Goal: Transaction & Acquisition: Book appointment/travel/reservation

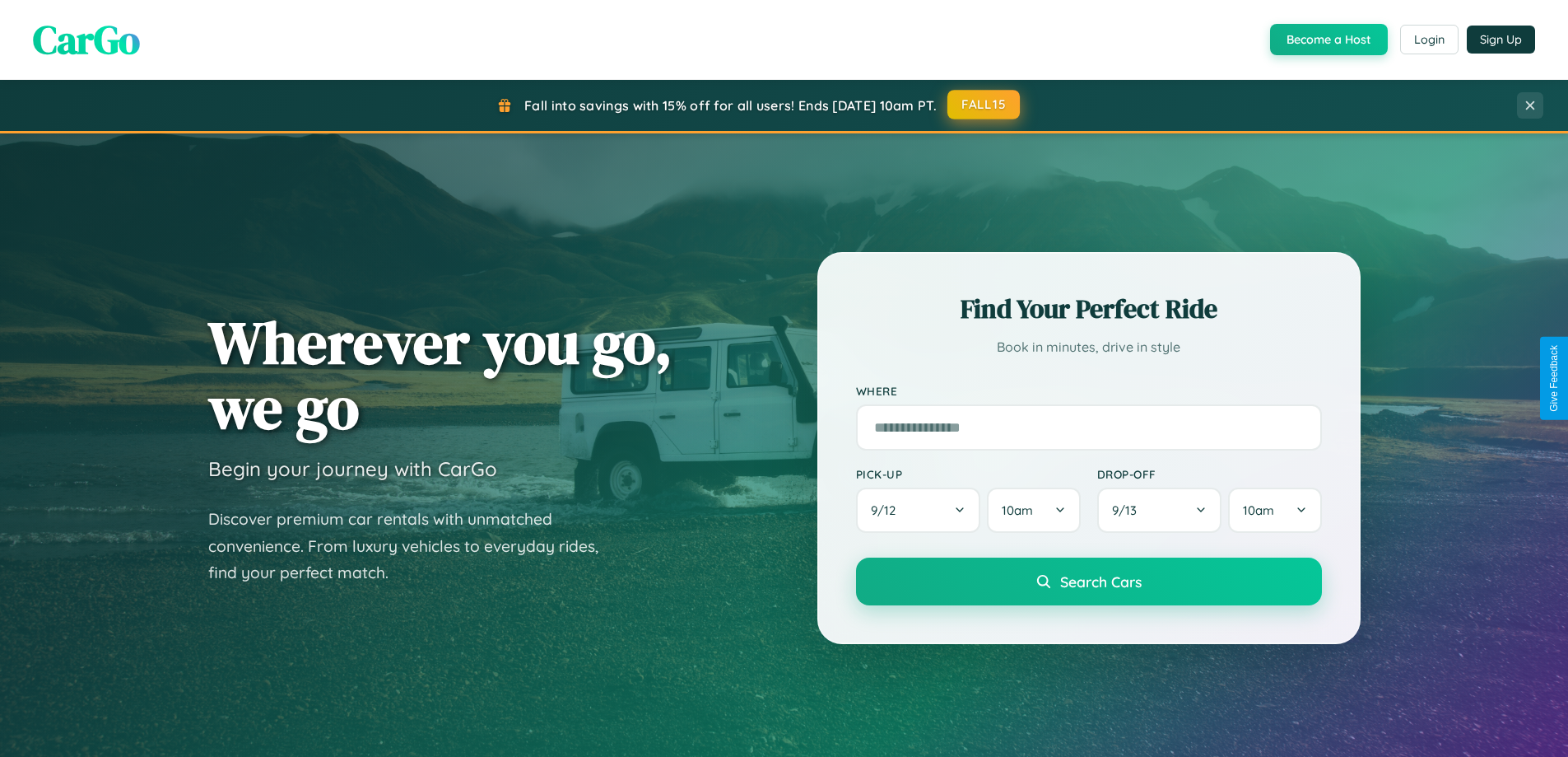
click at [984, 105] on button "FALL15" at bounding box center [984, 105] width 73 height 29
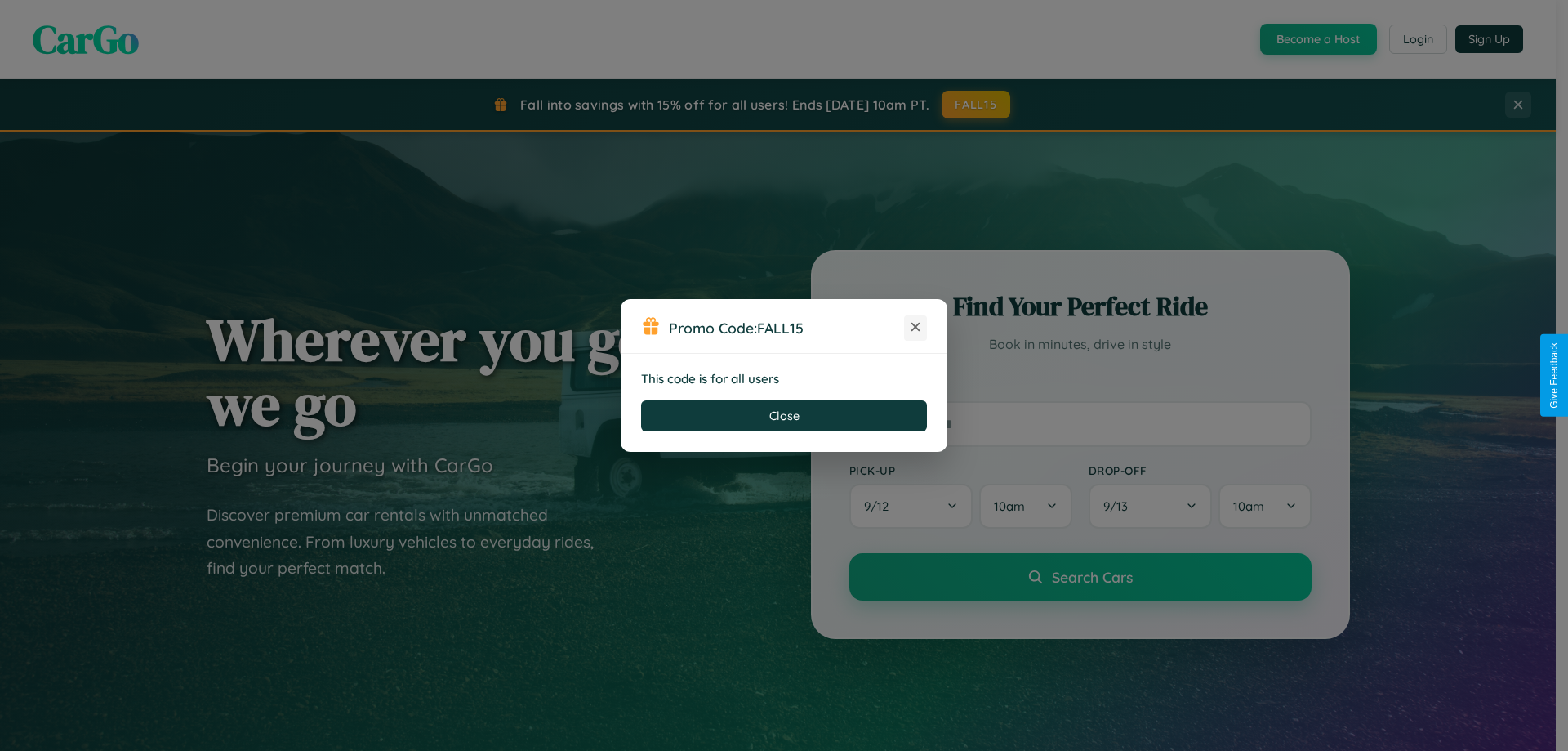
click at [915, 328] on icon at bounding box center [915, 327] width 17 height 17
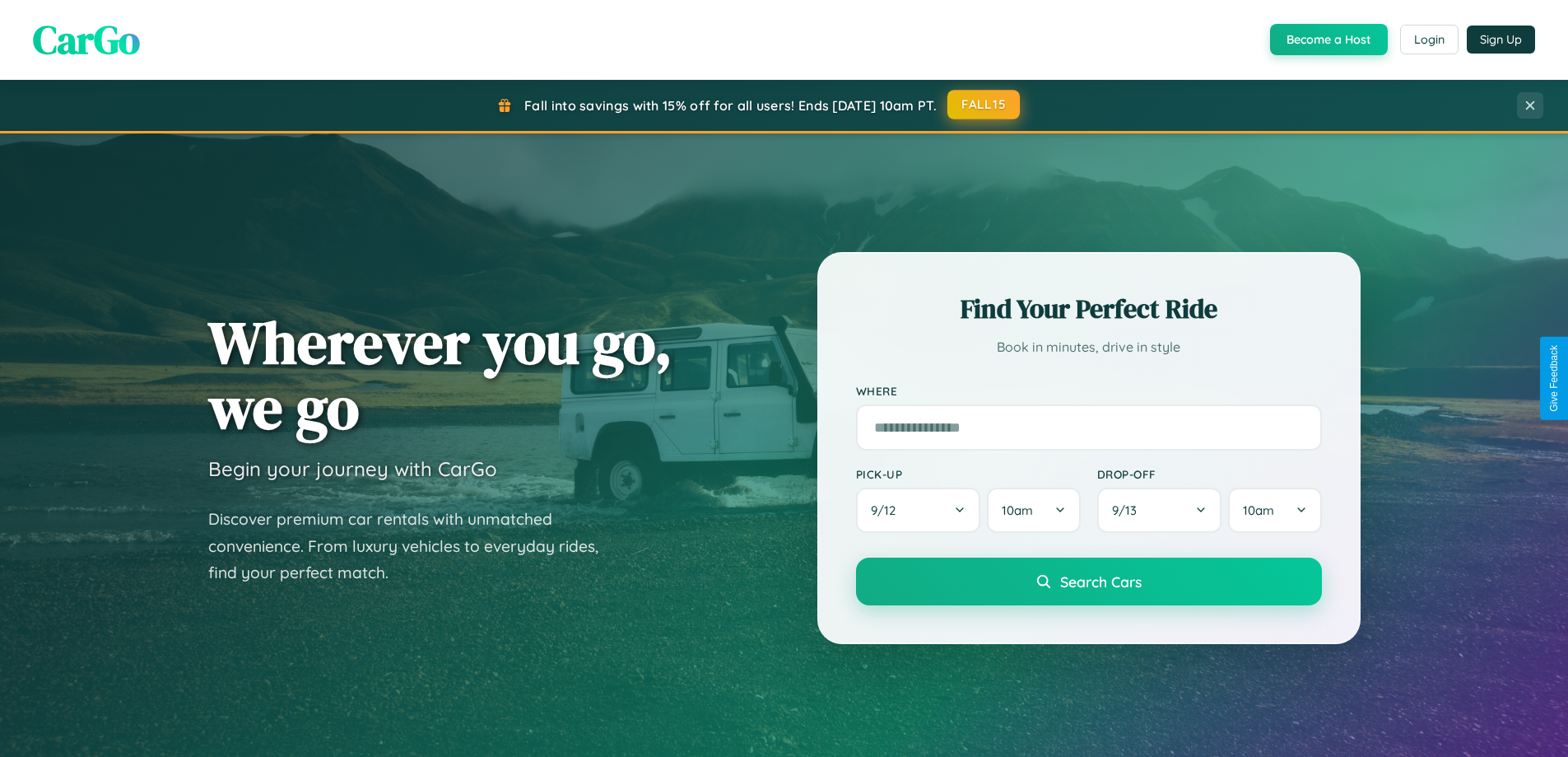
click at [984, 105] on button "FALL15" at bounding box center [984, 105] width 73 height 29
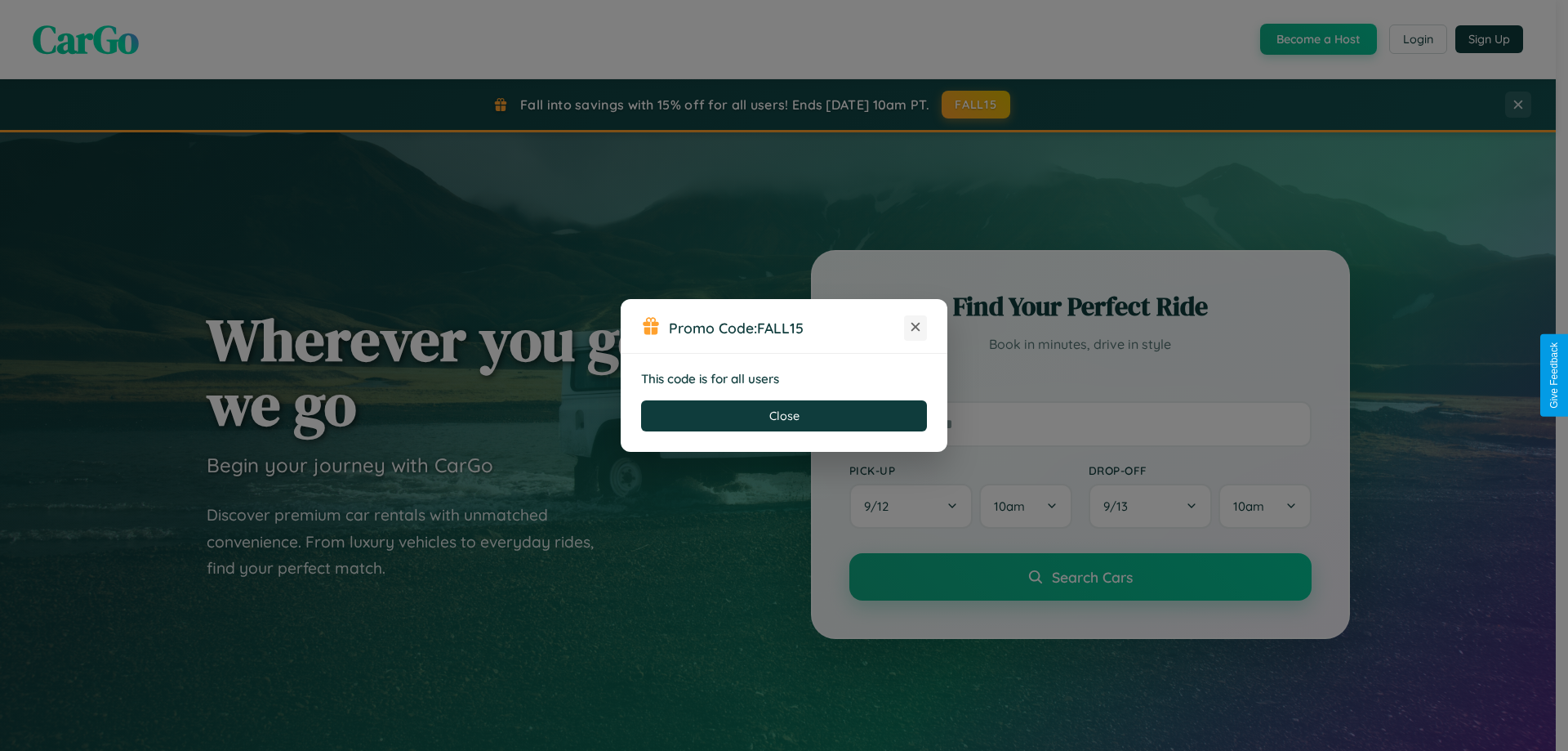
click at [915, 328] on icon at bounding box center [915, 327] width 17 height 17
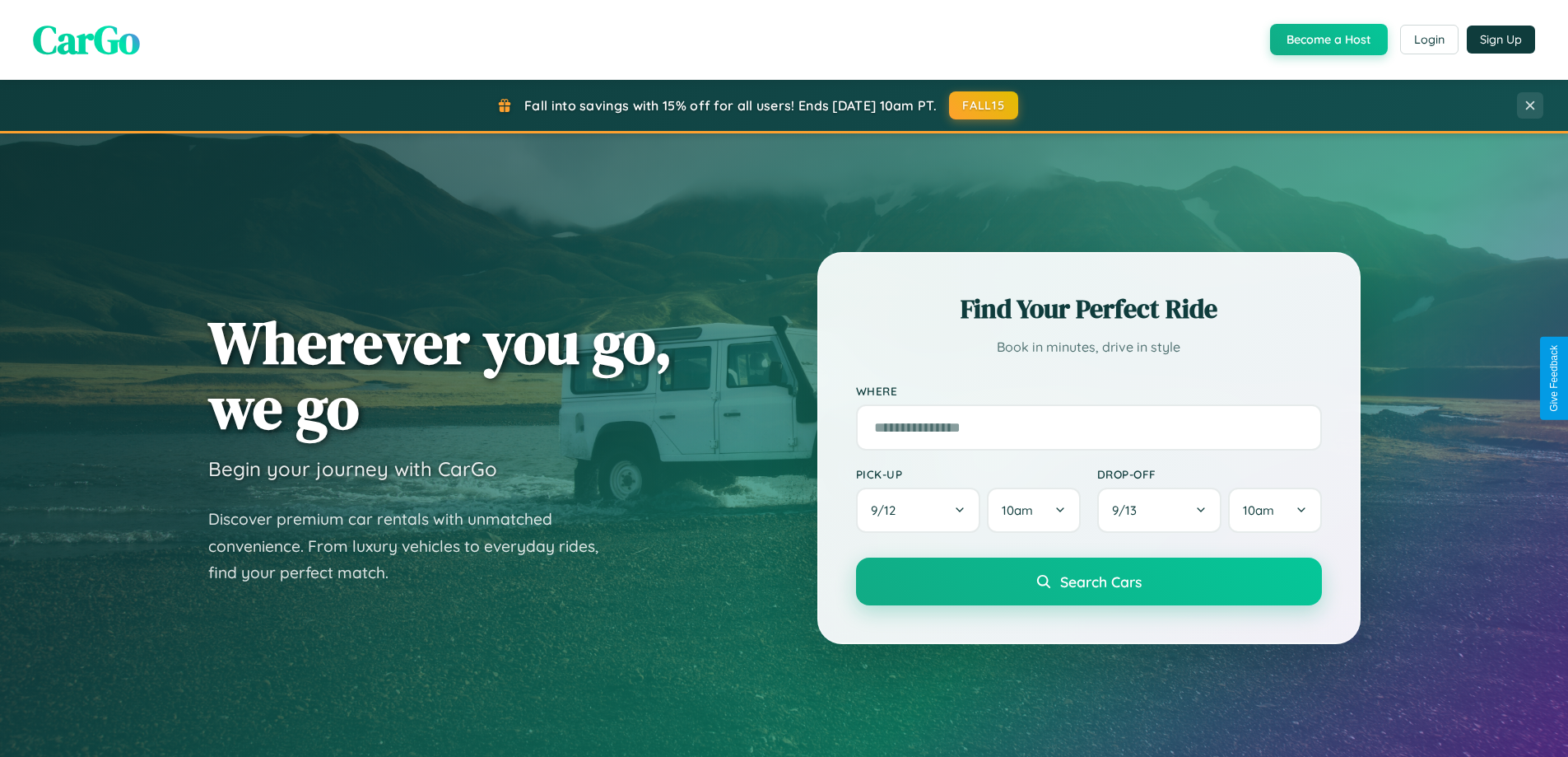
scroll to position [2646, 0]
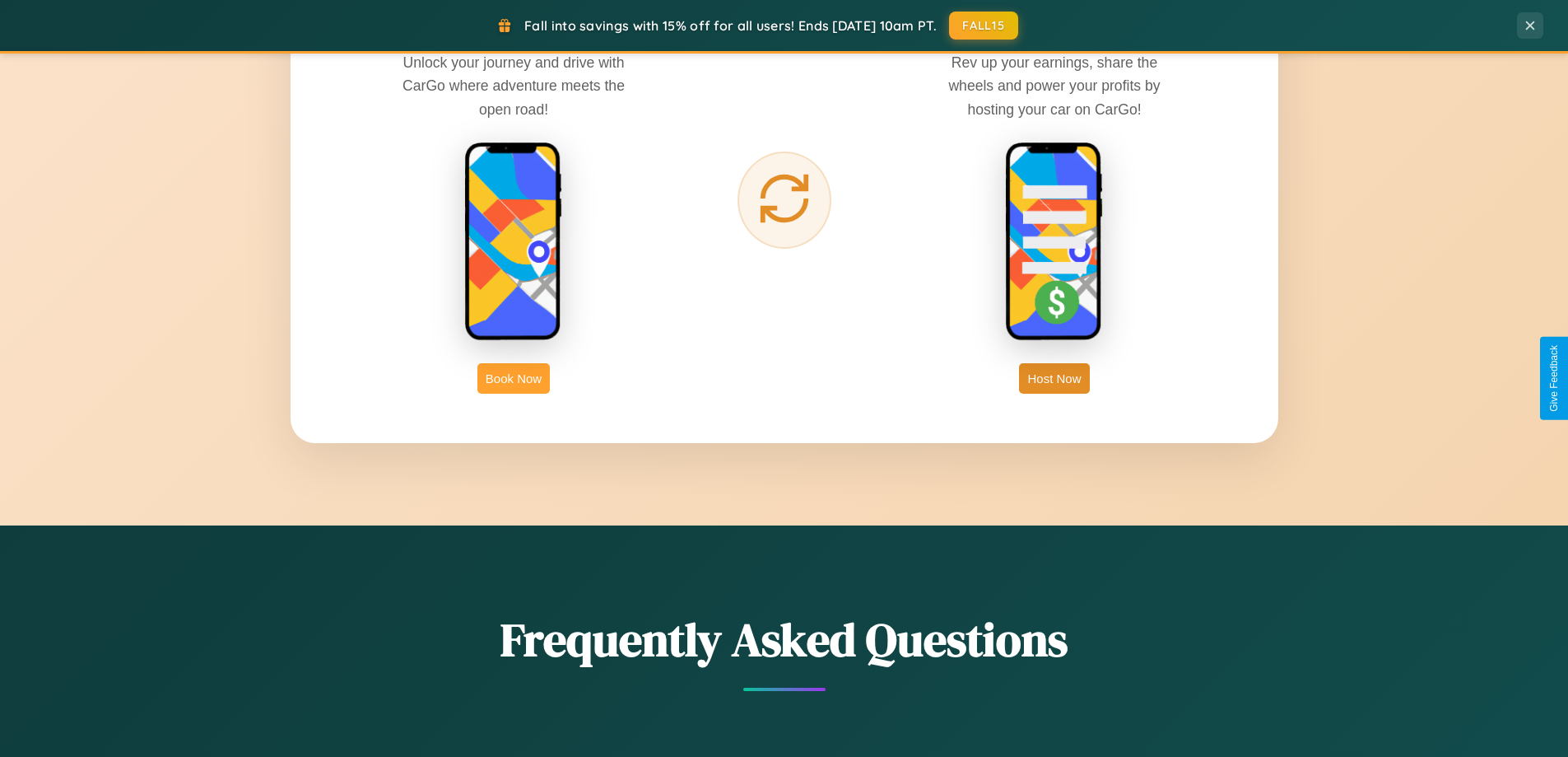
click at [514, 378] on button "Book Now" at bounding box center [514, 378] width 73 height 30
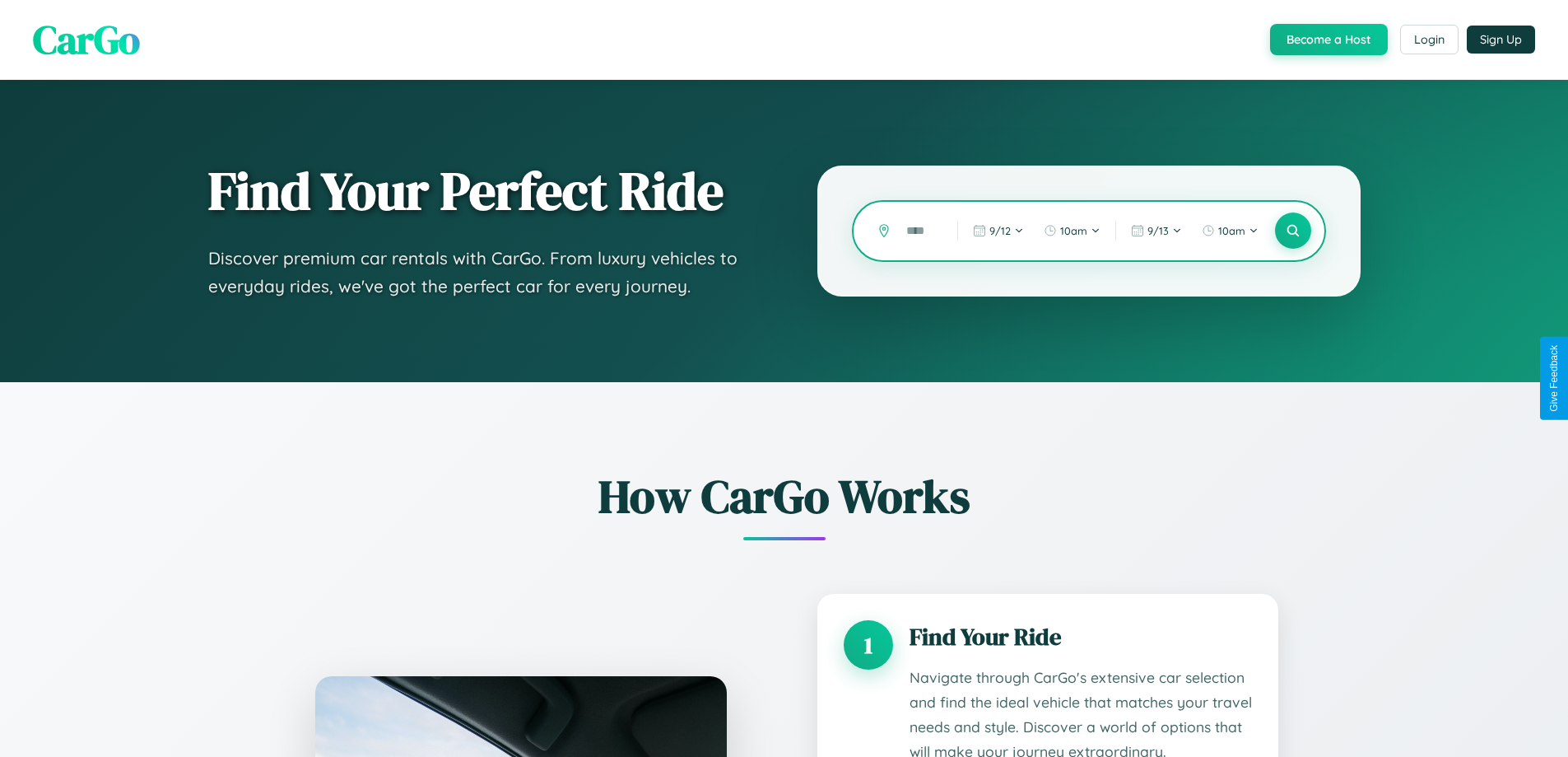
click at [919, 230] on input "text" at bounding box center [919, 230] width 43 height 28
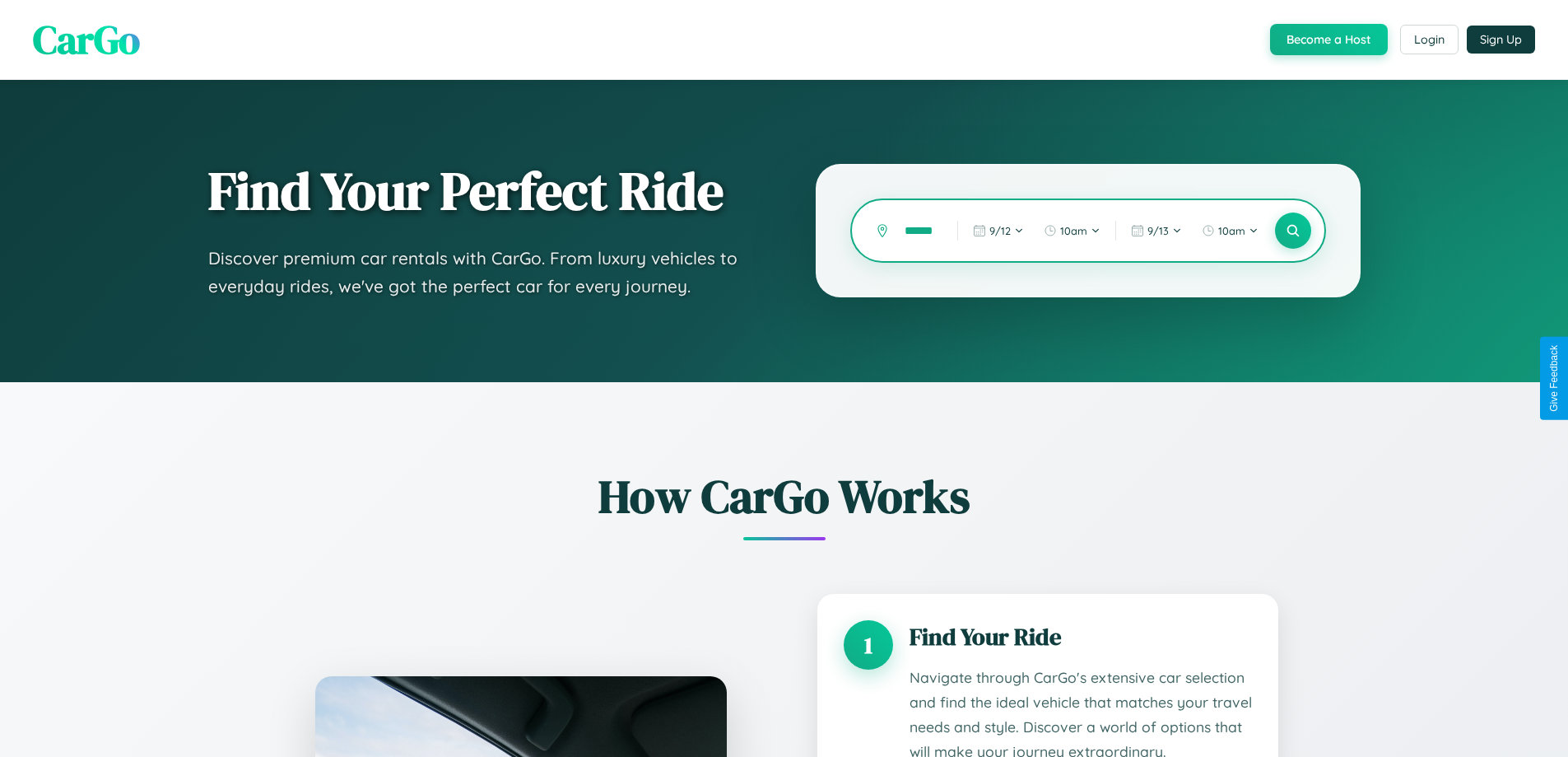
scroll to position [0, 6]
type input "******"
click at [1292, 230] on icon at bounding box center [1293, 231] width 16 height 16
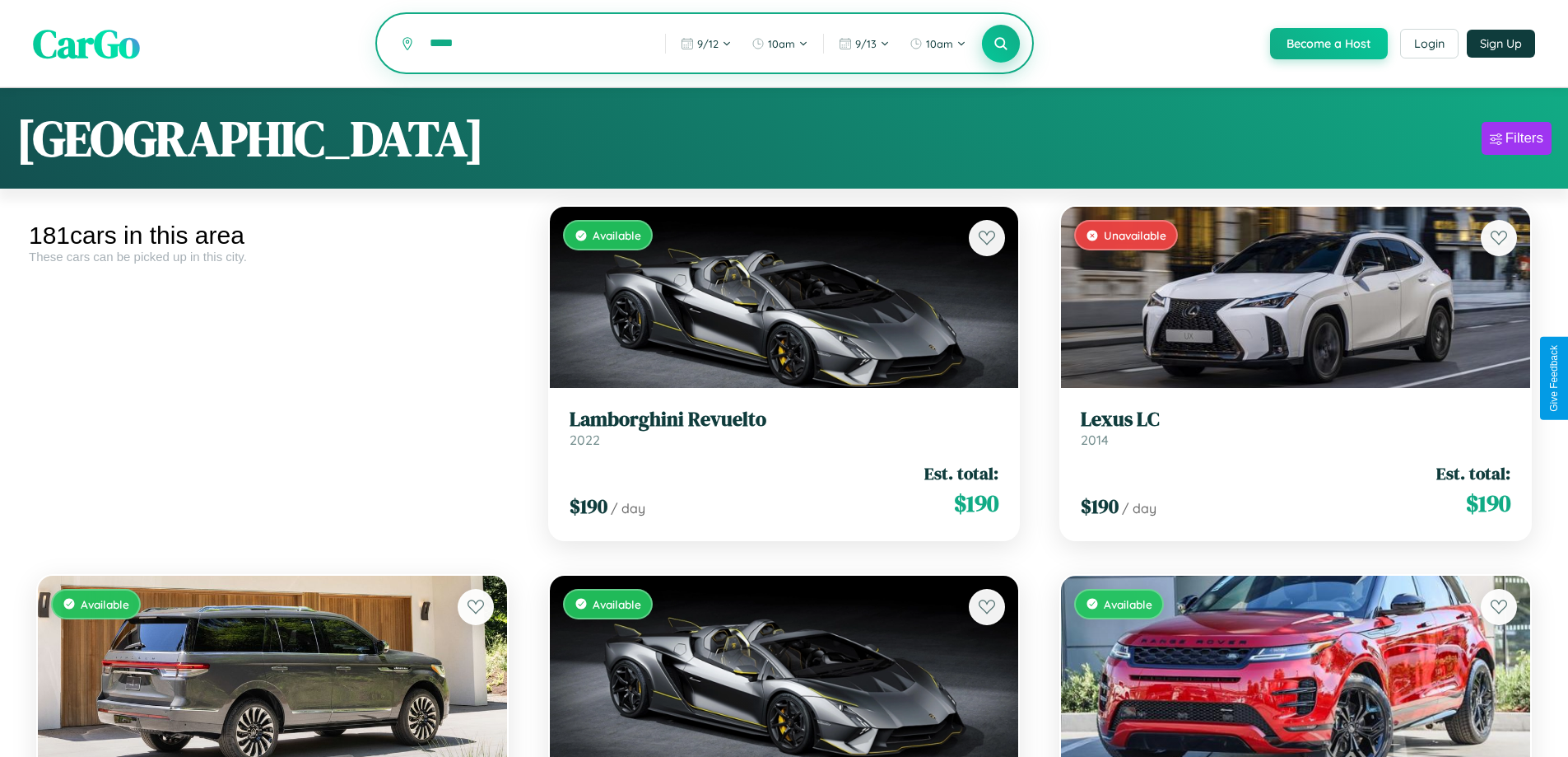
type input "*****"
click at [1000, 44] on icon at bounding box center [1002, 43] width 16 height 16
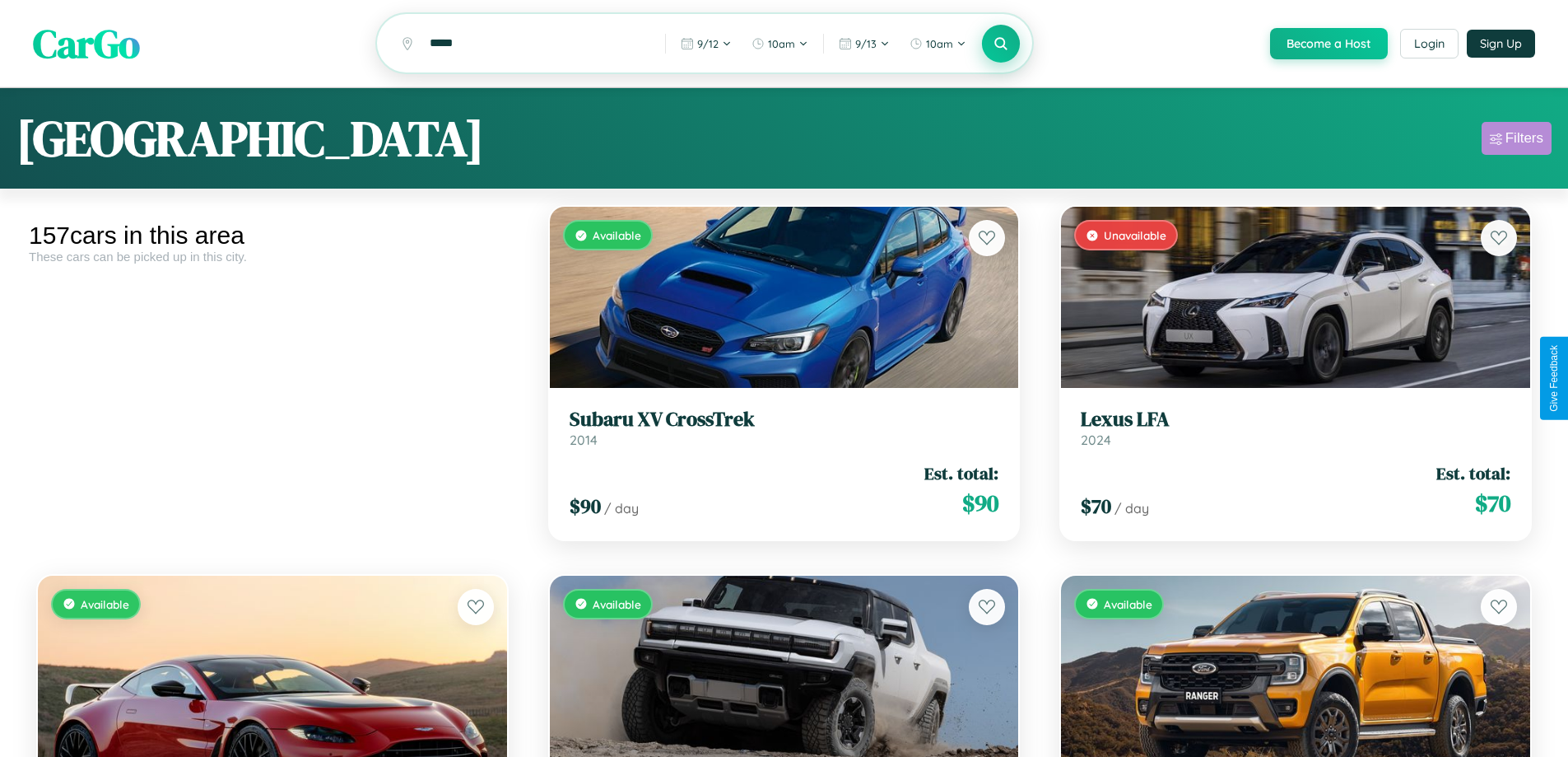
click at [1516, 141] on div "Filters" at bounding box center [1524, 138] width 38 height 17
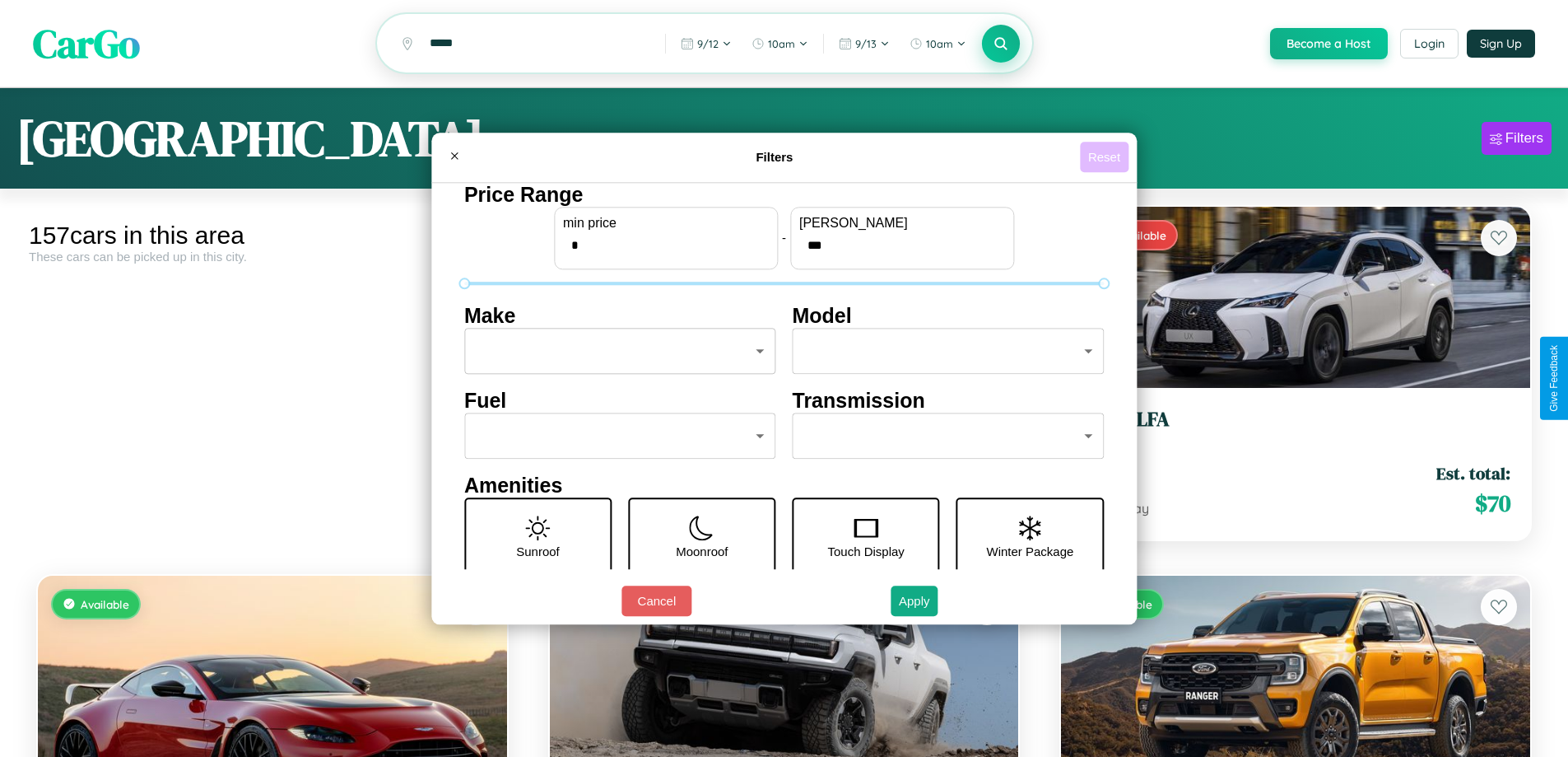
click at [1106, 157] on button "Reset" at bounding box center [1104, 156] width 49 height 30
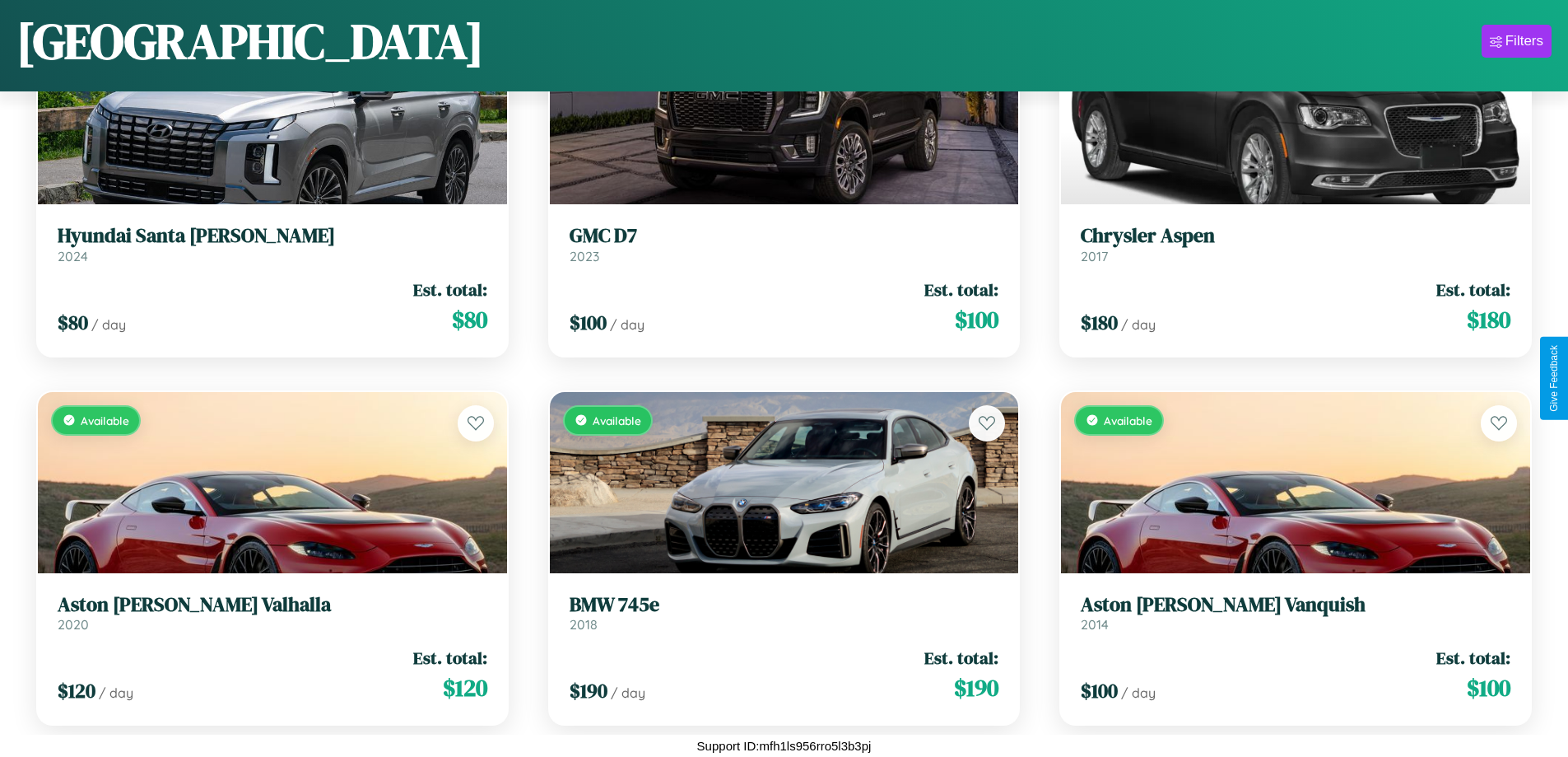
scroll to position [15413, 0]
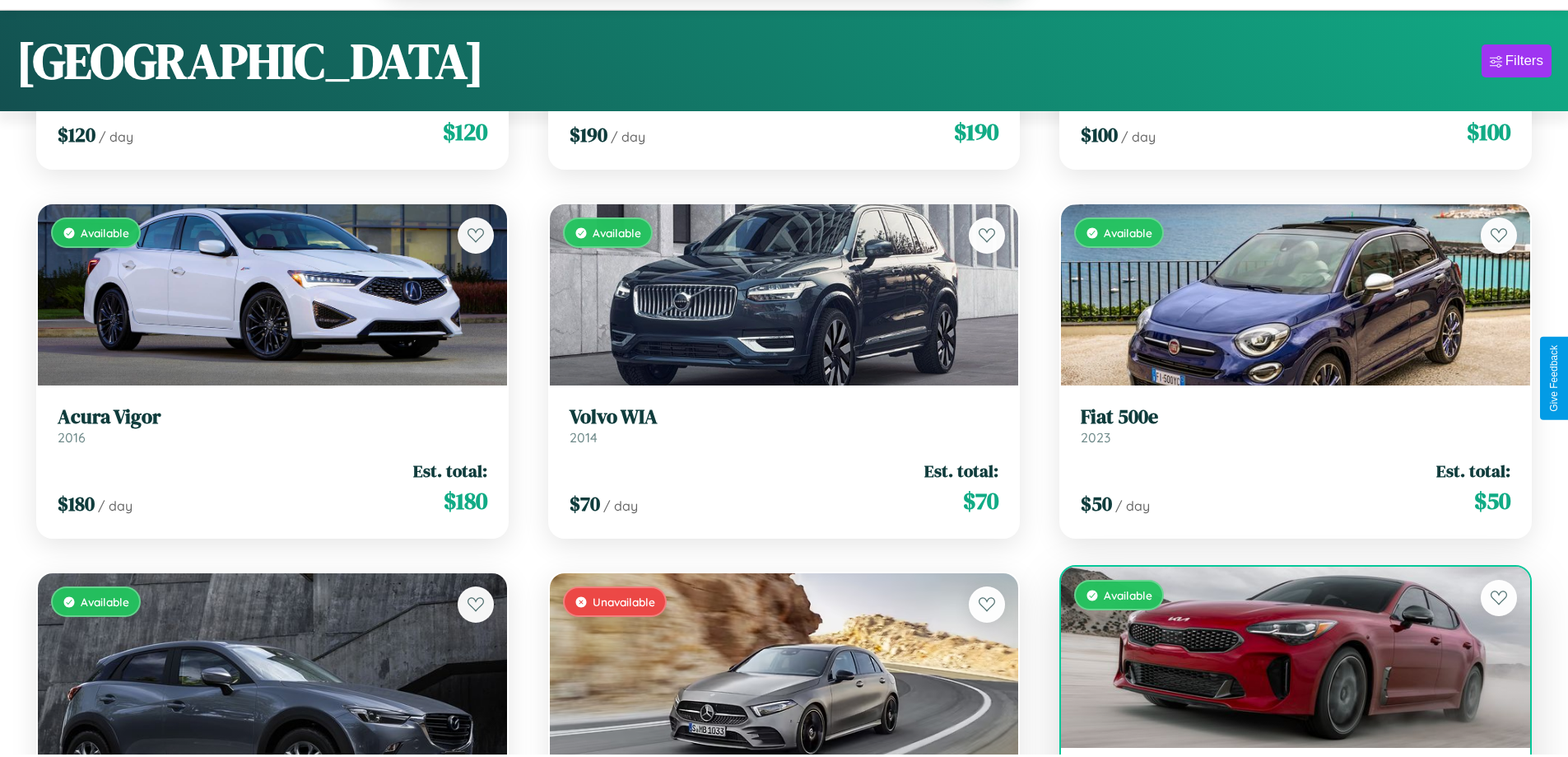
click at [1285, 666] on div "Available" at bounding box center [1295, 657] width 469 height 181
click at [1285, 660] on div "Available" at bounding box center [1295, 657] width 469 height 181
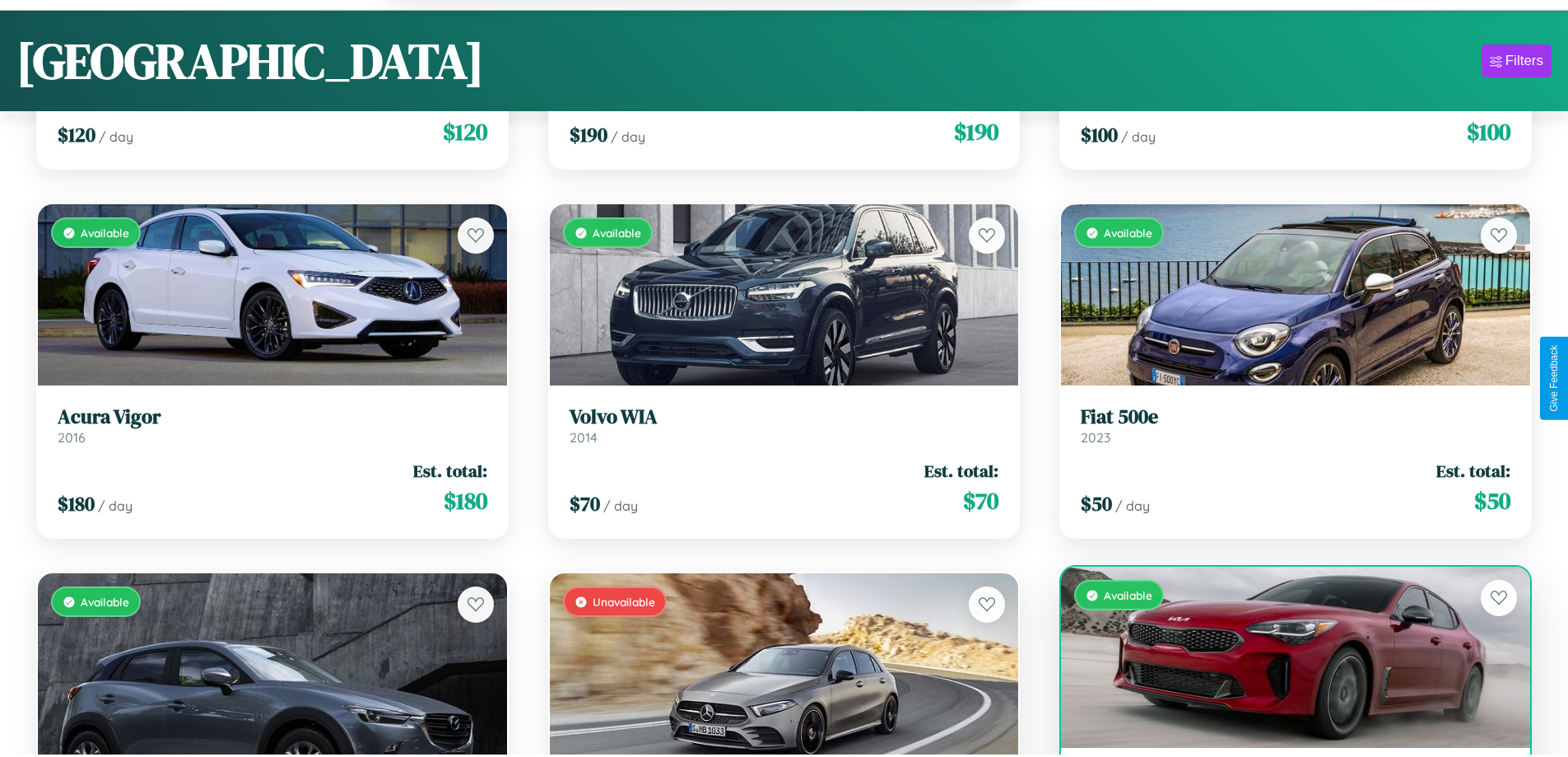
click at [1285, 660] on div "Available" at bounding box center [1295, 657] width 469 height 181
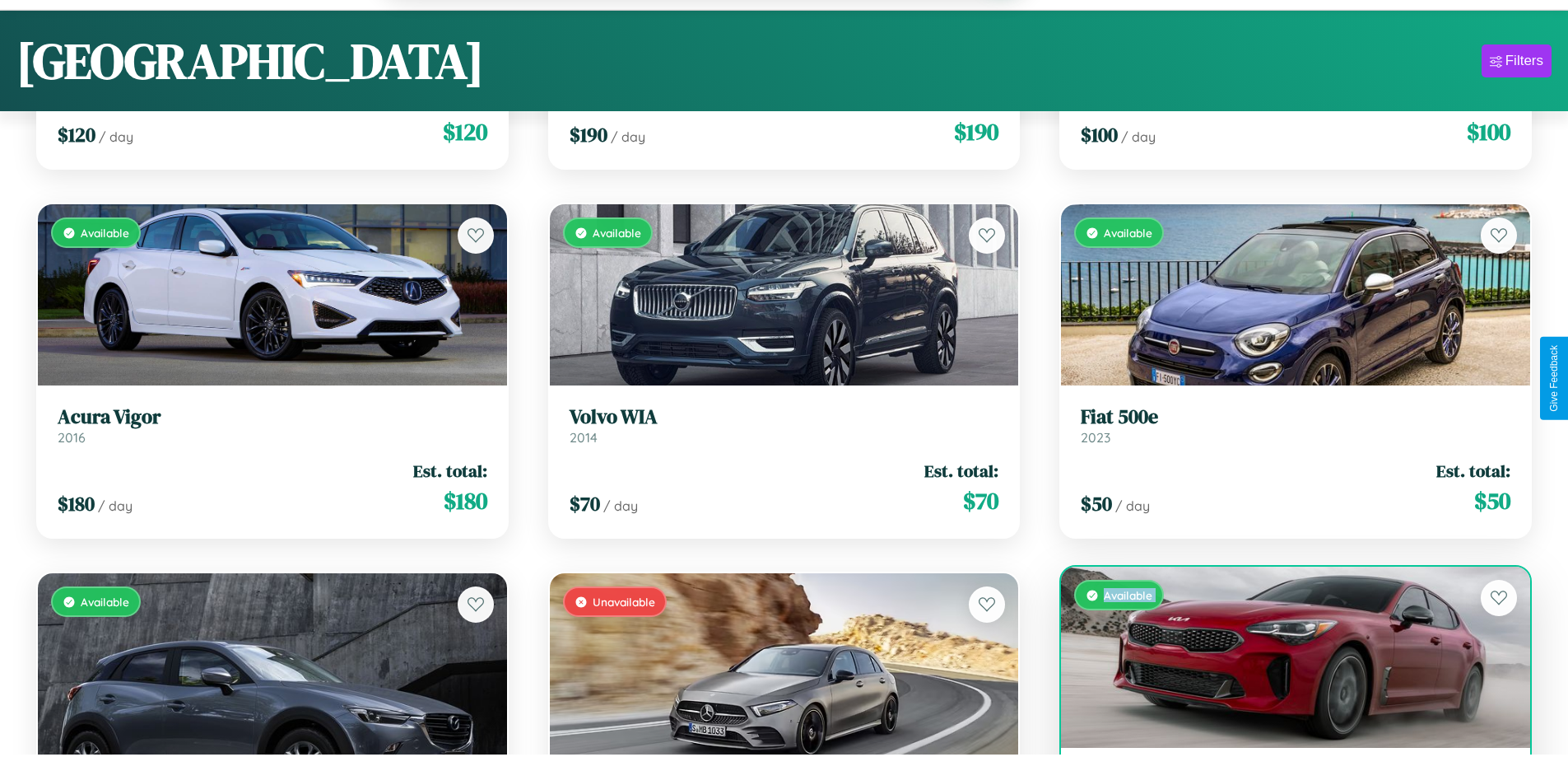
click at [1285, 660] on div "Available" at bounding box center [1295, 657] width 469 height 181
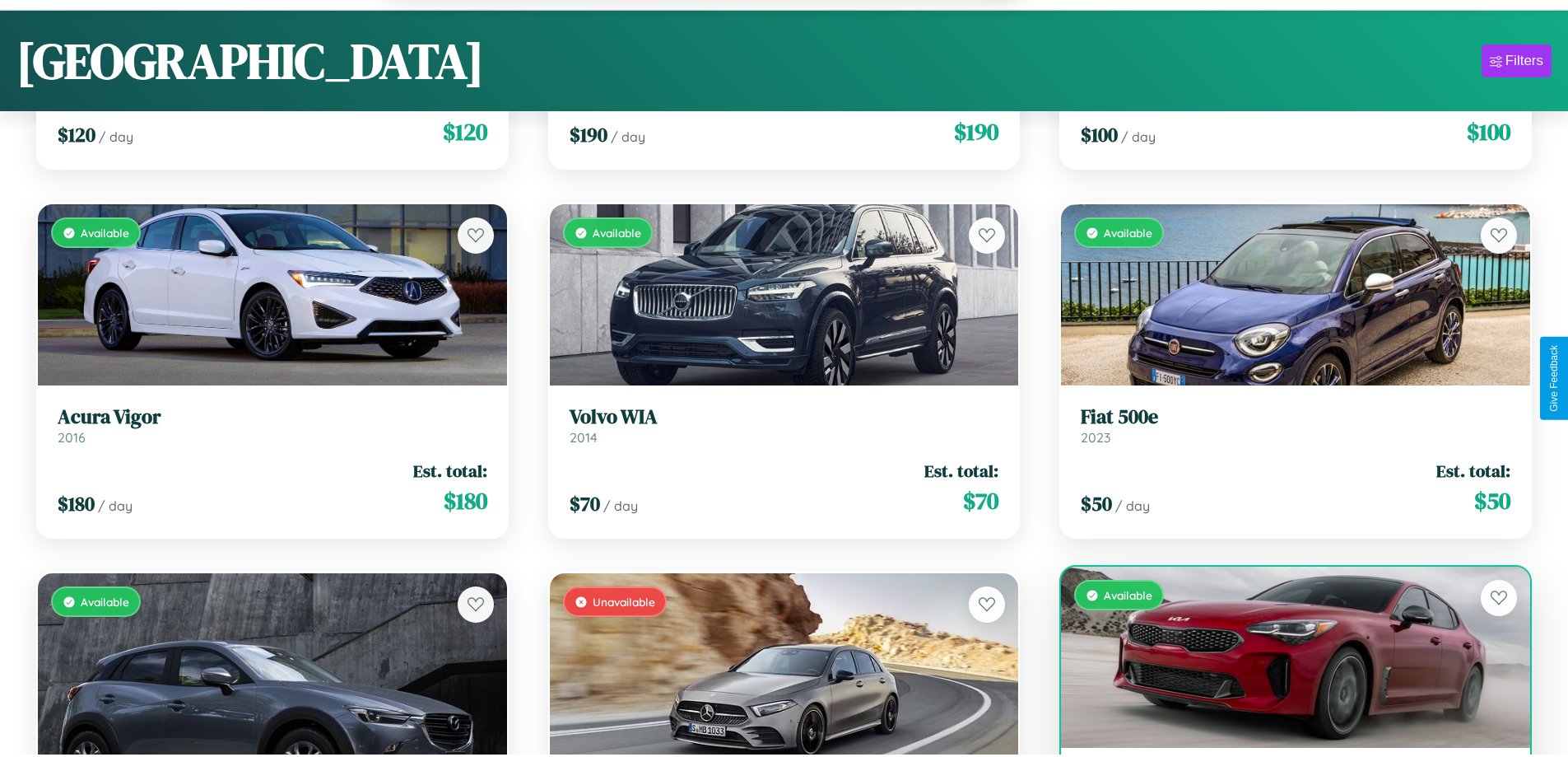
click at [1285, 660] on div "Available" at bounding box center [1295, 657] width 469 height 181
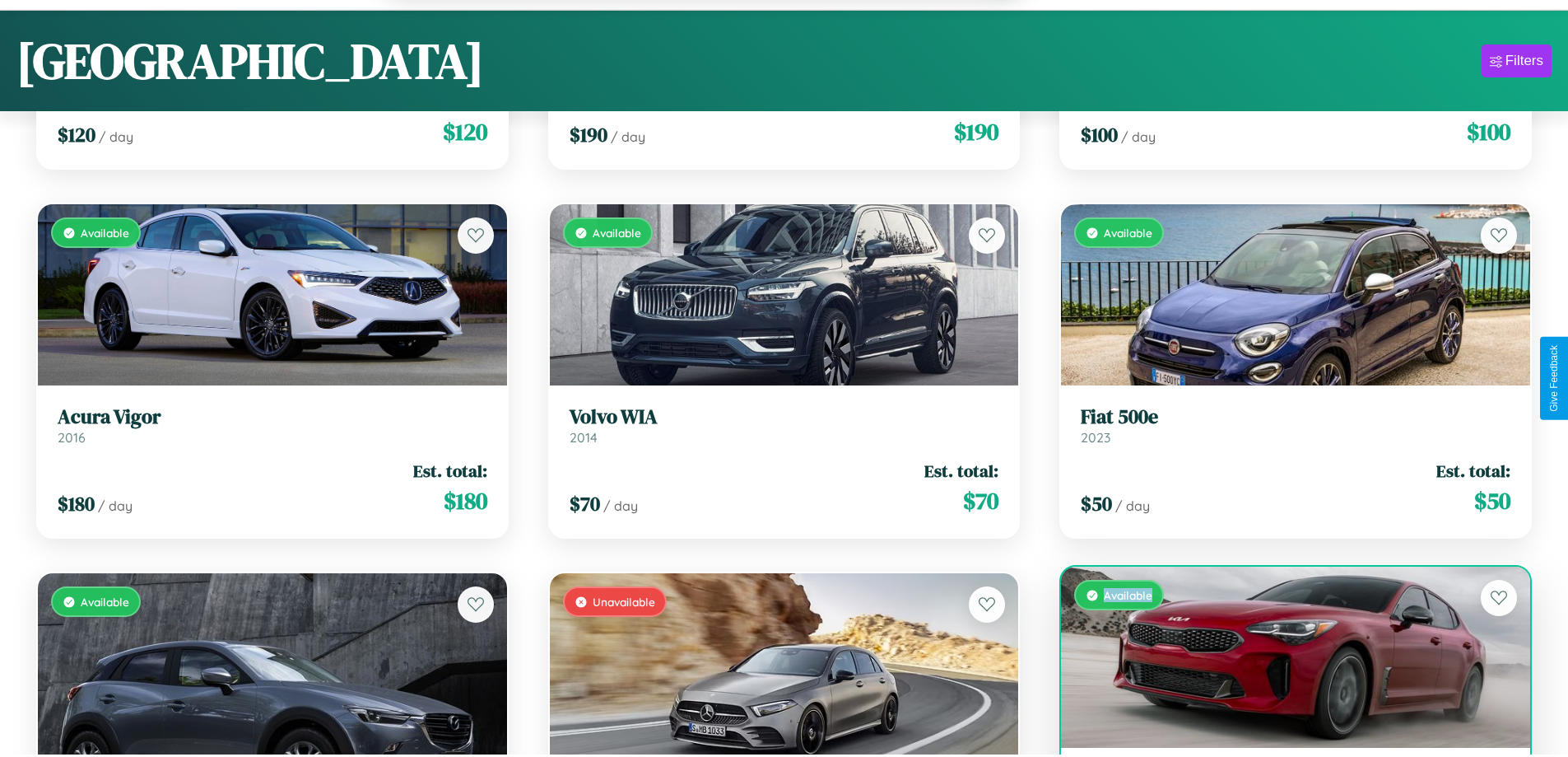
click at [1285, 660] on div "Available" at bounding box center [1295, 657] width 469 height 181
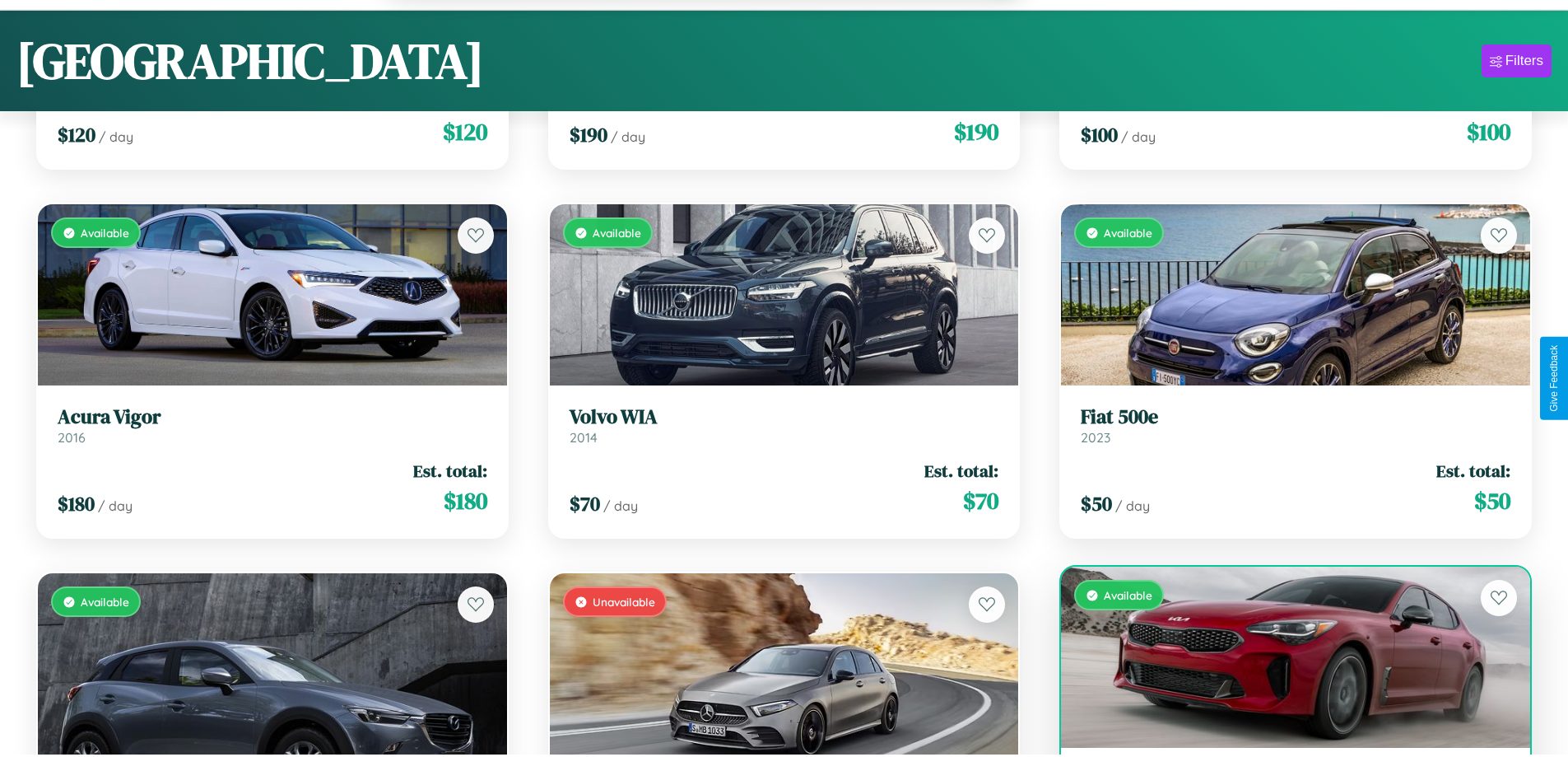
scroll to position [15466, 0]
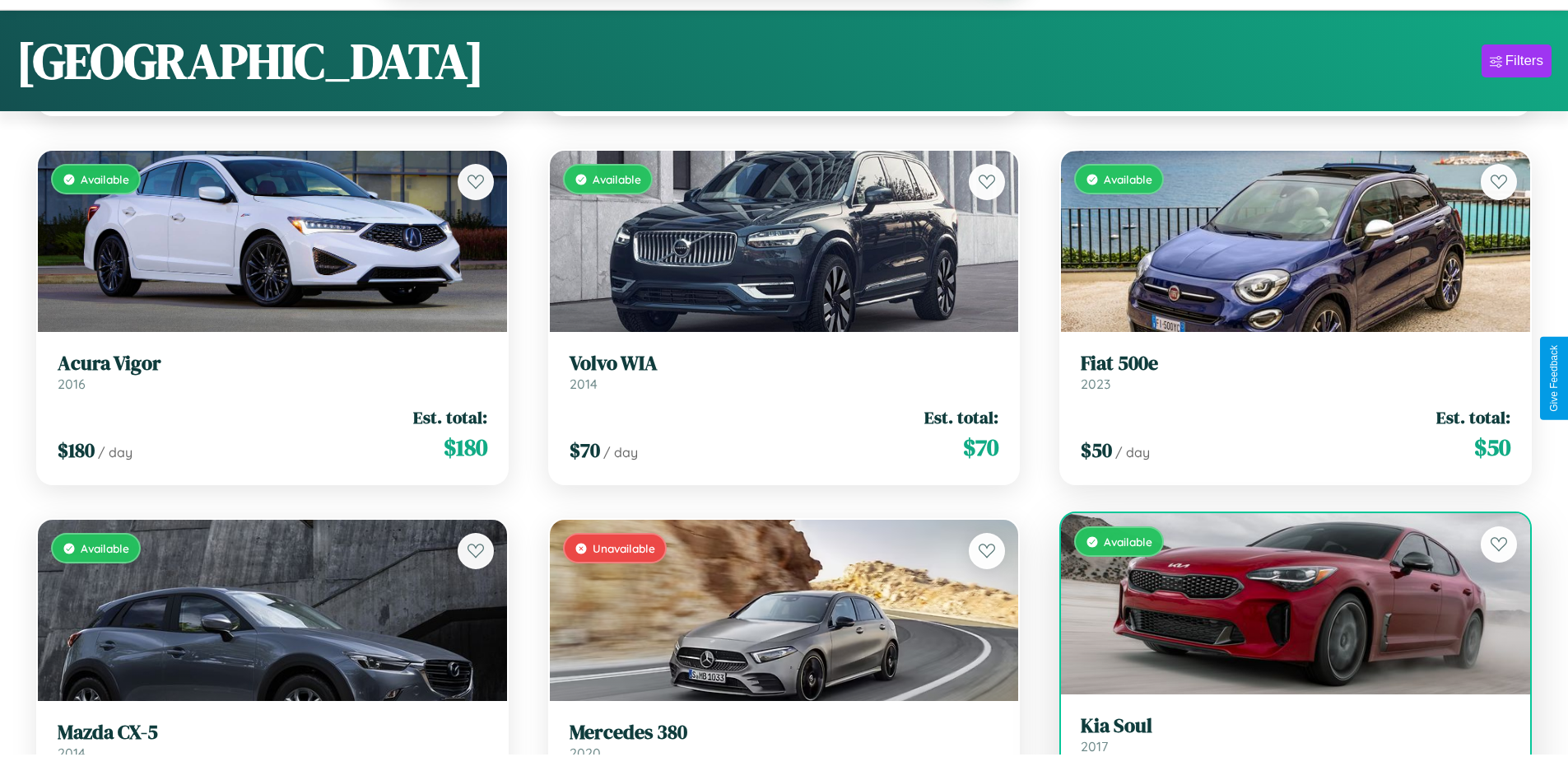
click at [1285, 736] on h3 "Kia Soul" at bounding box center [1296, 726] width 429 height 24
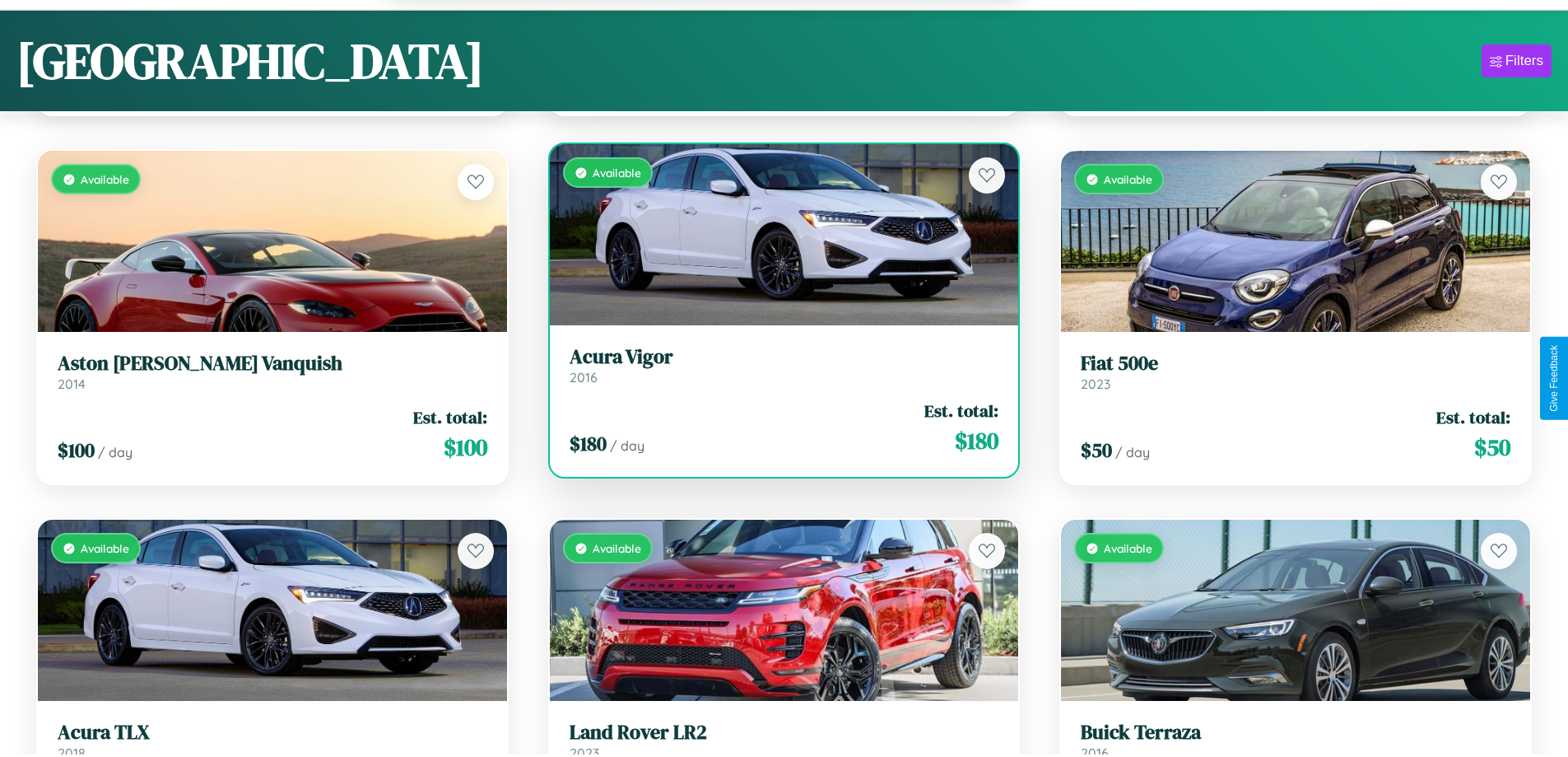
scroll to position [18934, 0]
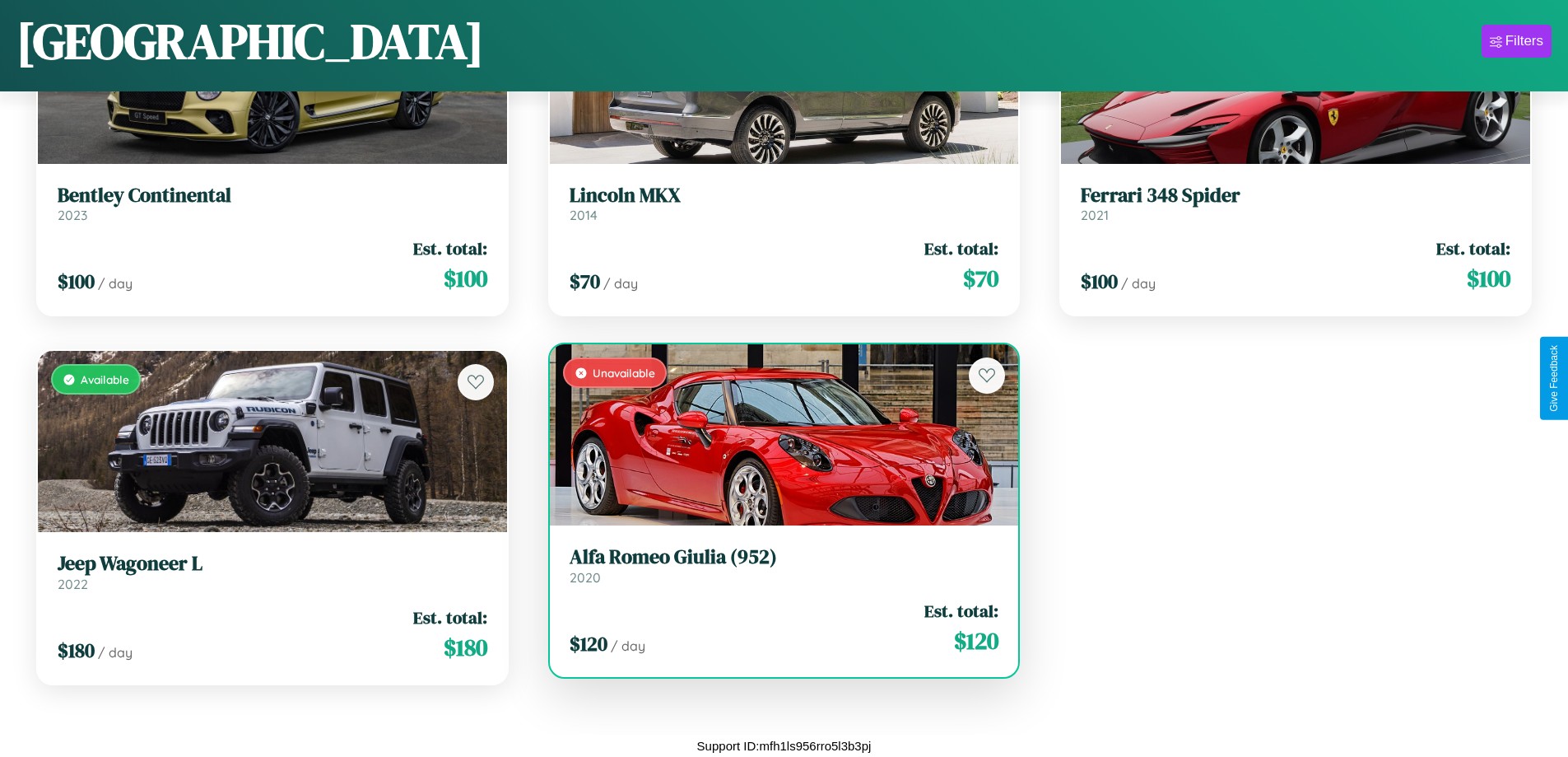
click at [777, 572] on link "Alfa Romeo Giulia (952) 2020" at bounding box center [784, 565] width 429 height 40
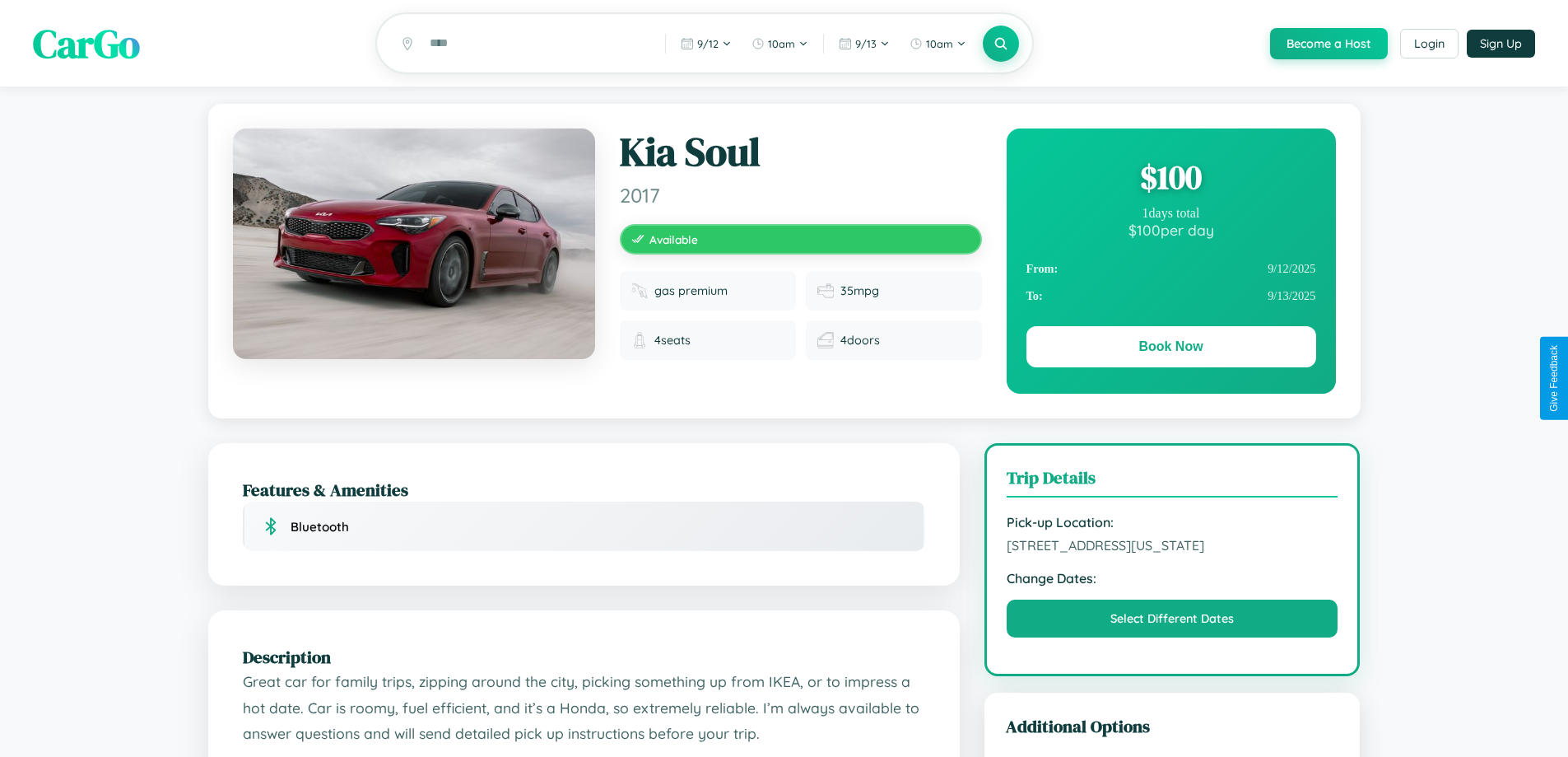
click at [1170, 179] on div "$ 100" at bounding box center [1171, 177] width 290 height 44
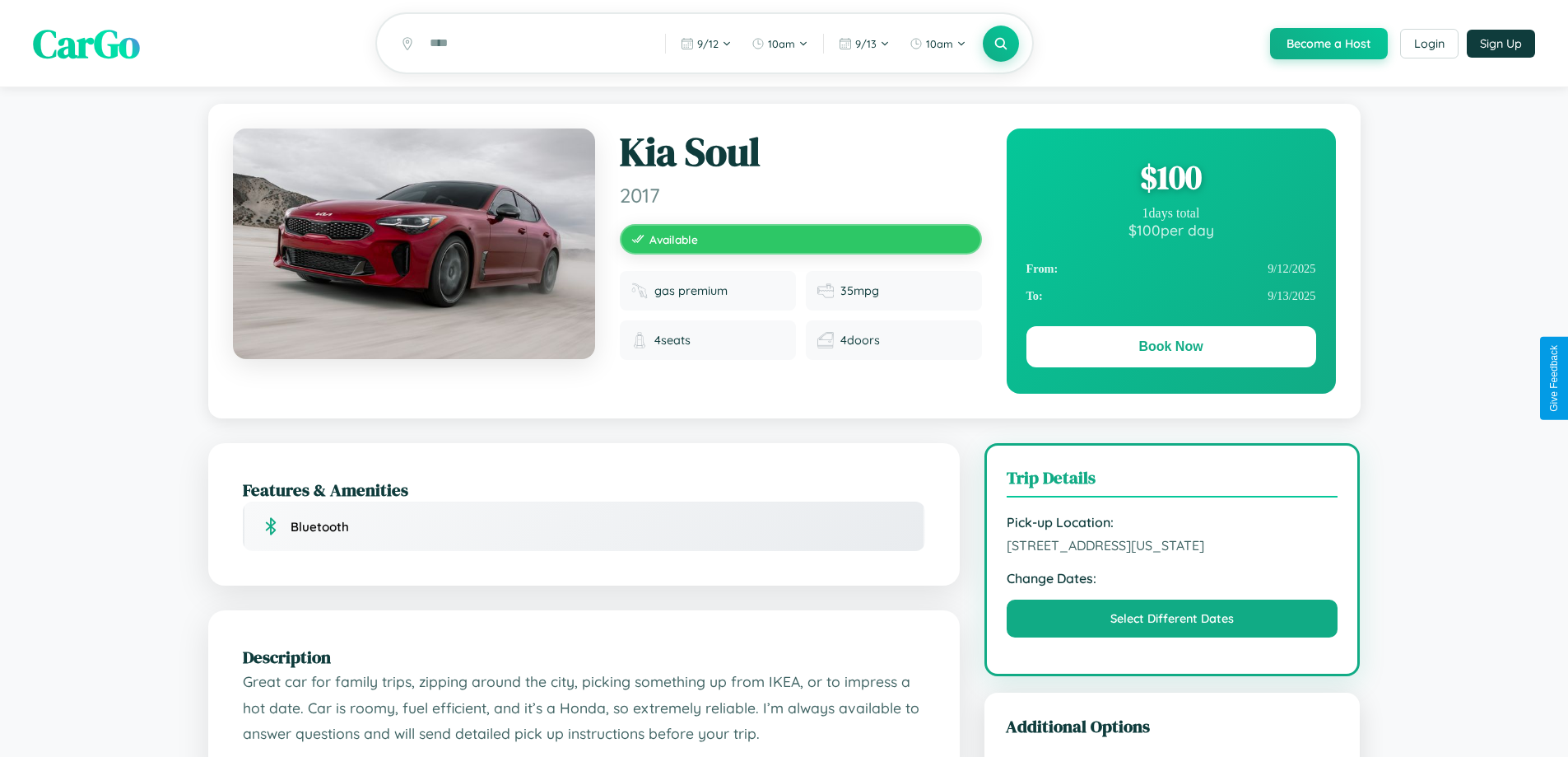
click at [1170, 179] on div "$ 100" at bounding box center [1171, 177] width 290 height 44
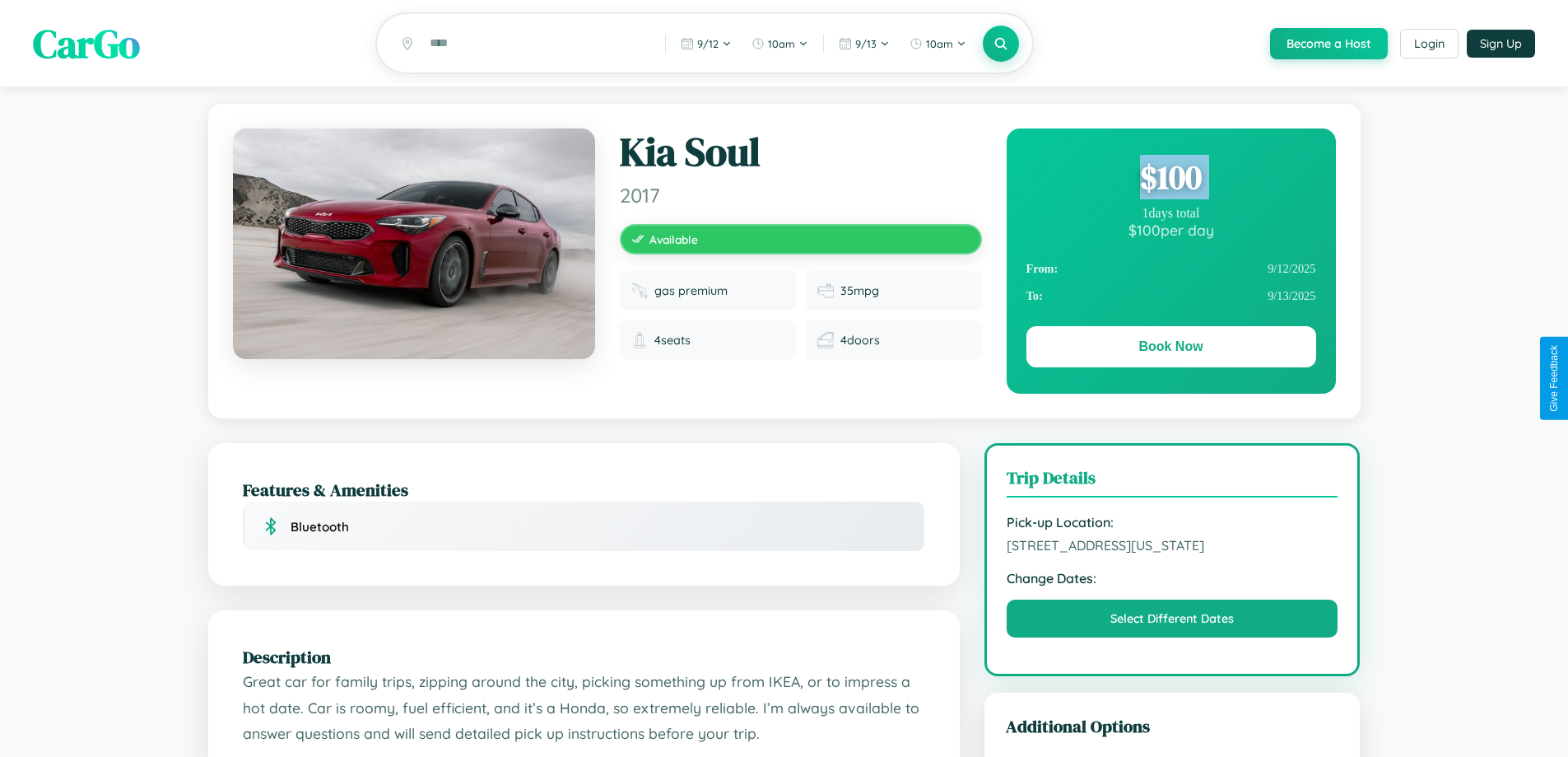
click at [1170, 179] on div "$ 100" at bounding box center [1171, 177] width 290 height 44
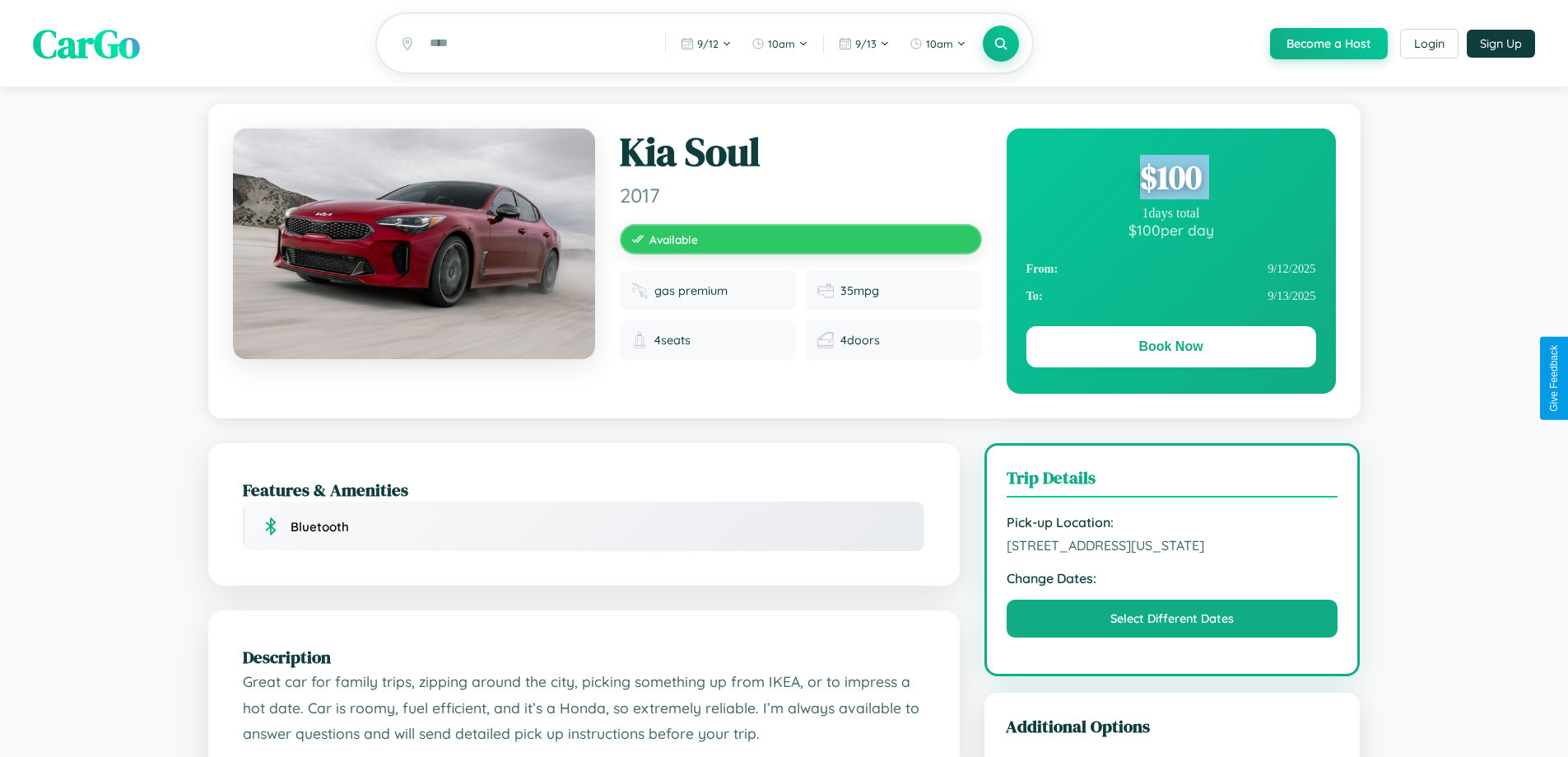
click at [1170, 179] on div "$ 100" at bounding box center [1171, 177] width 290 height 44
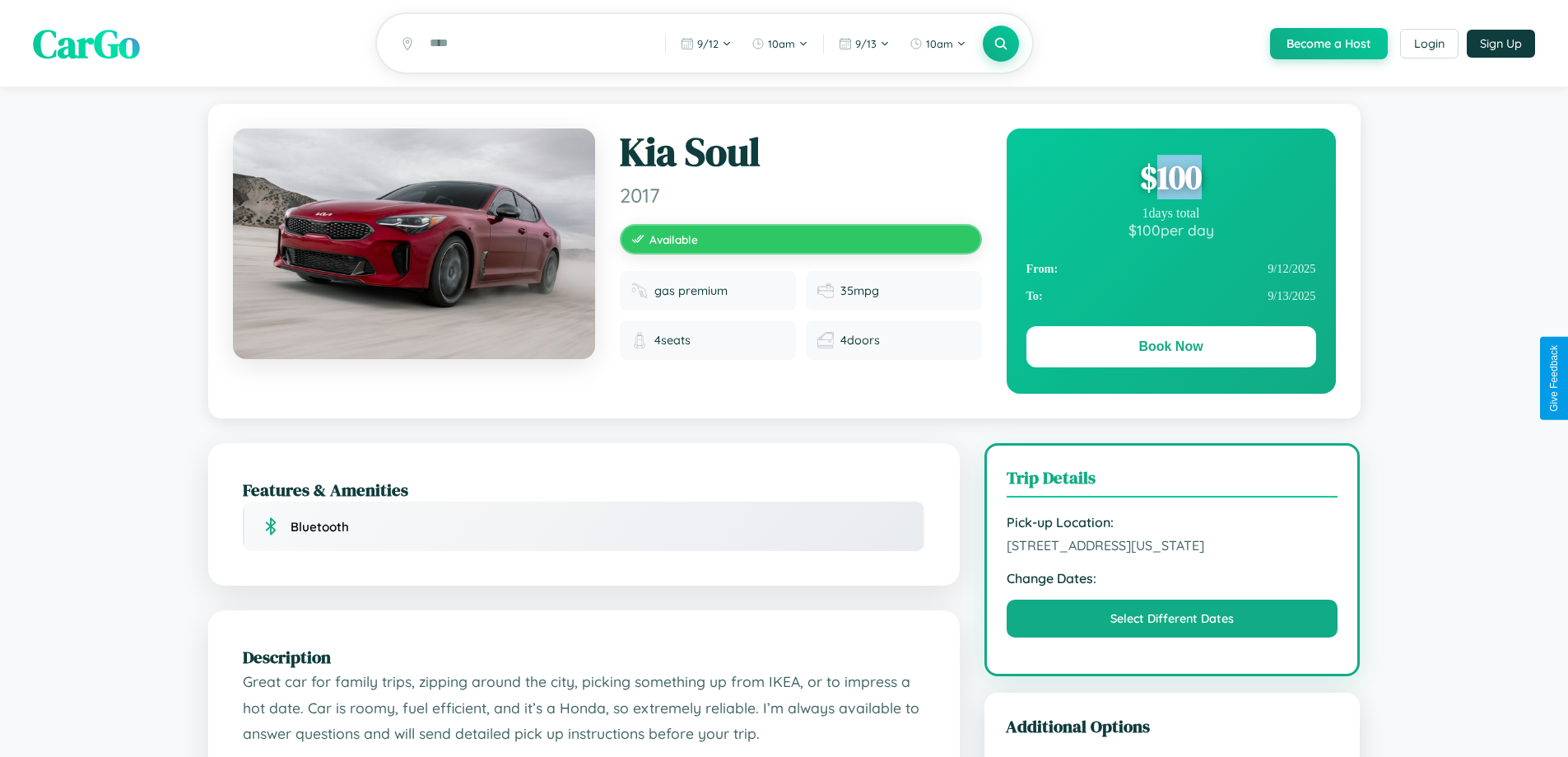
click at [1170, 179] on div "$ 100" at bounding box center [1171, 177] width 290 height 44
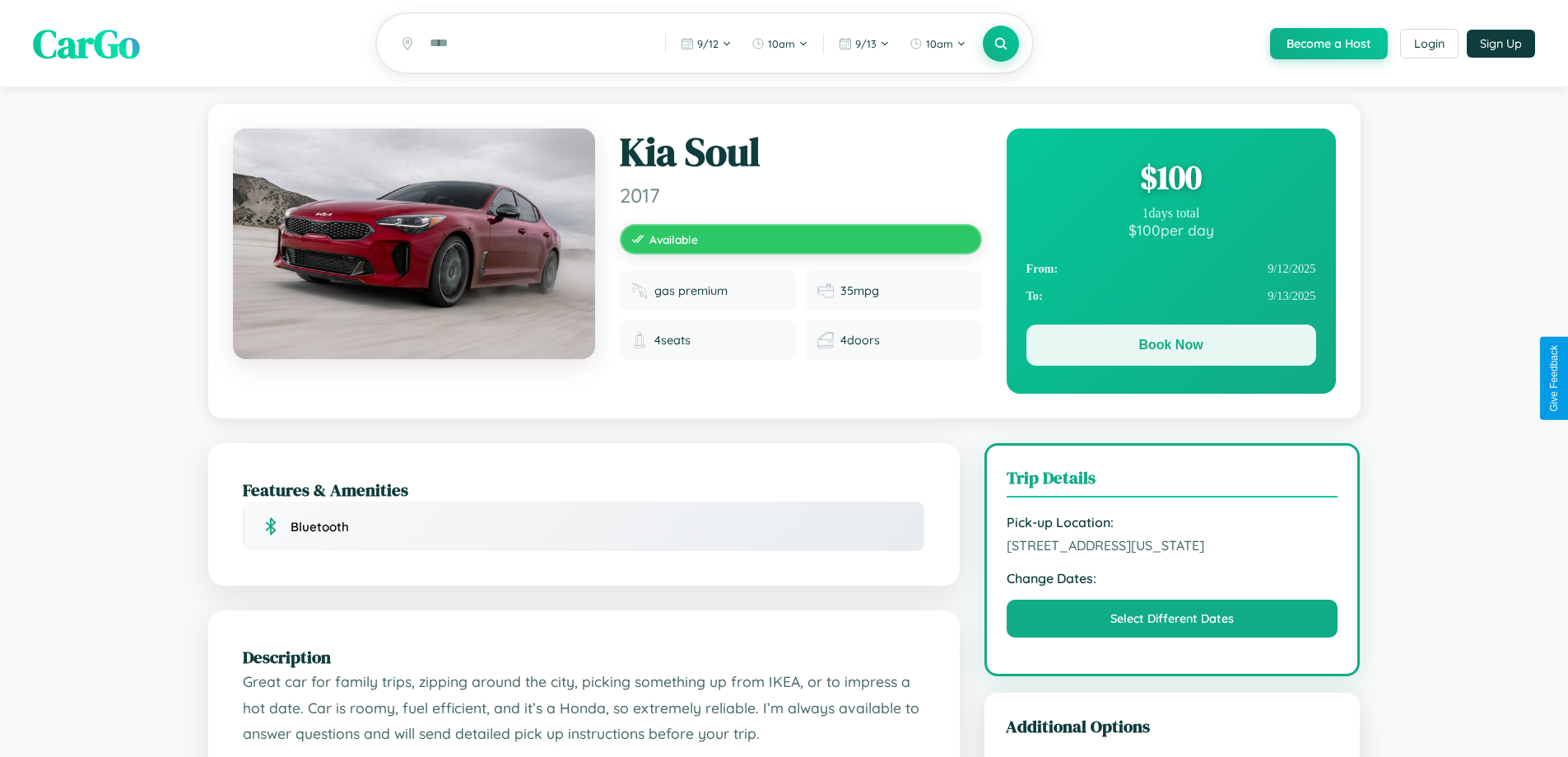
click at [1170, 347] on button "Book Now" at bounding box center [1171, 345] width 290 height 41
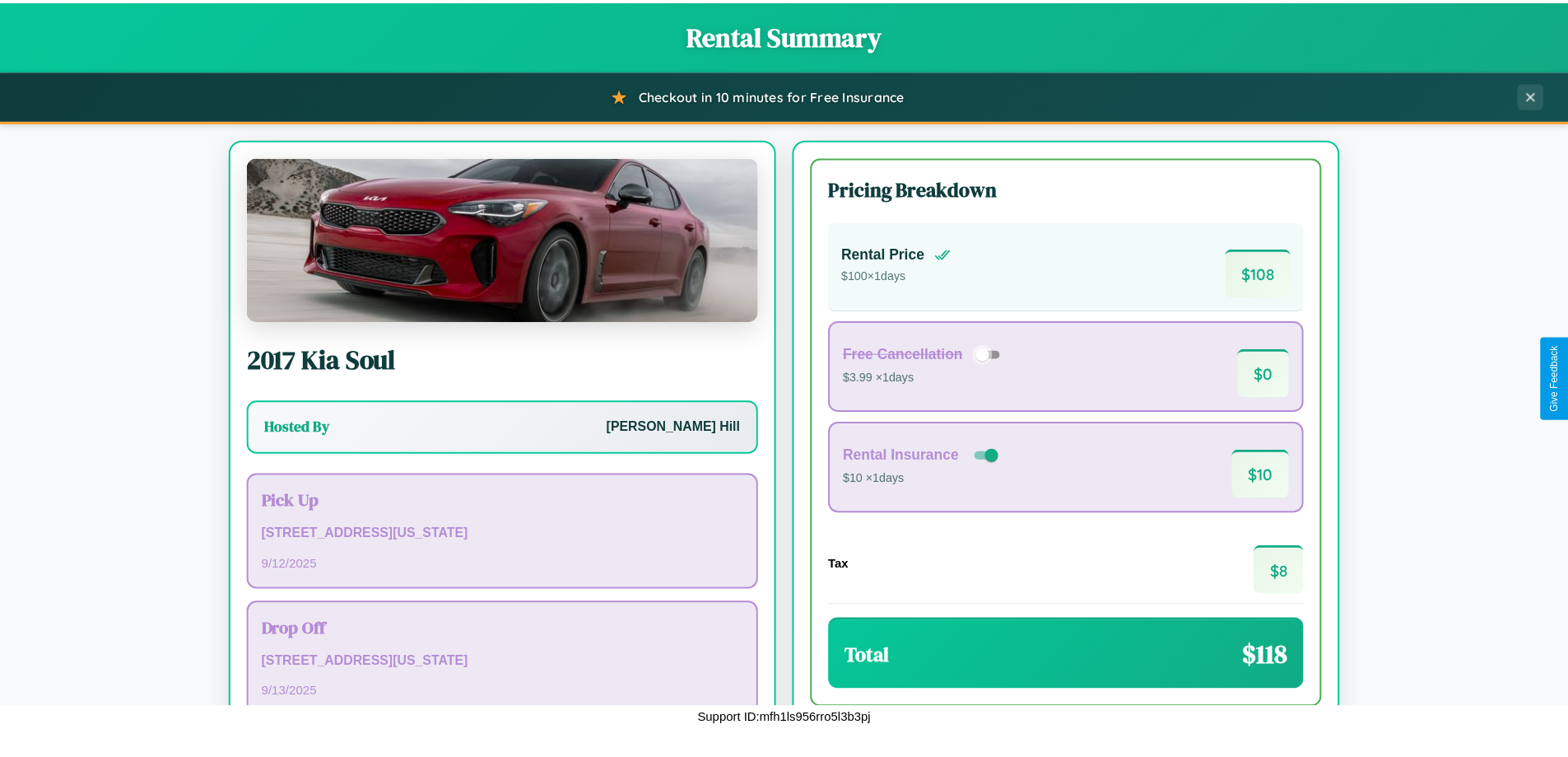
scroll to position [113, 0]
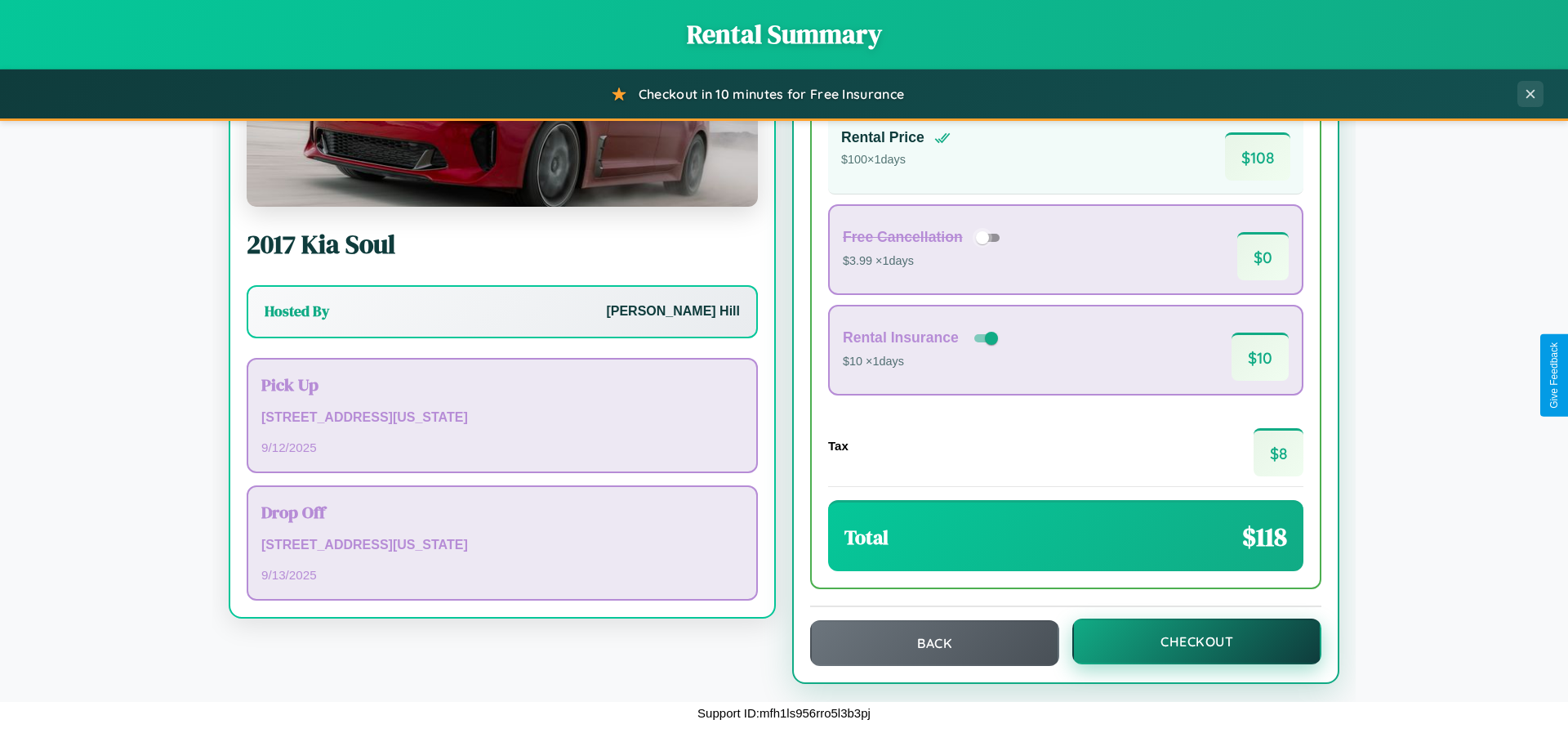
click at [1186, 642] on button "Checkout" at bounding box center [1197, 641] width 249 height 46
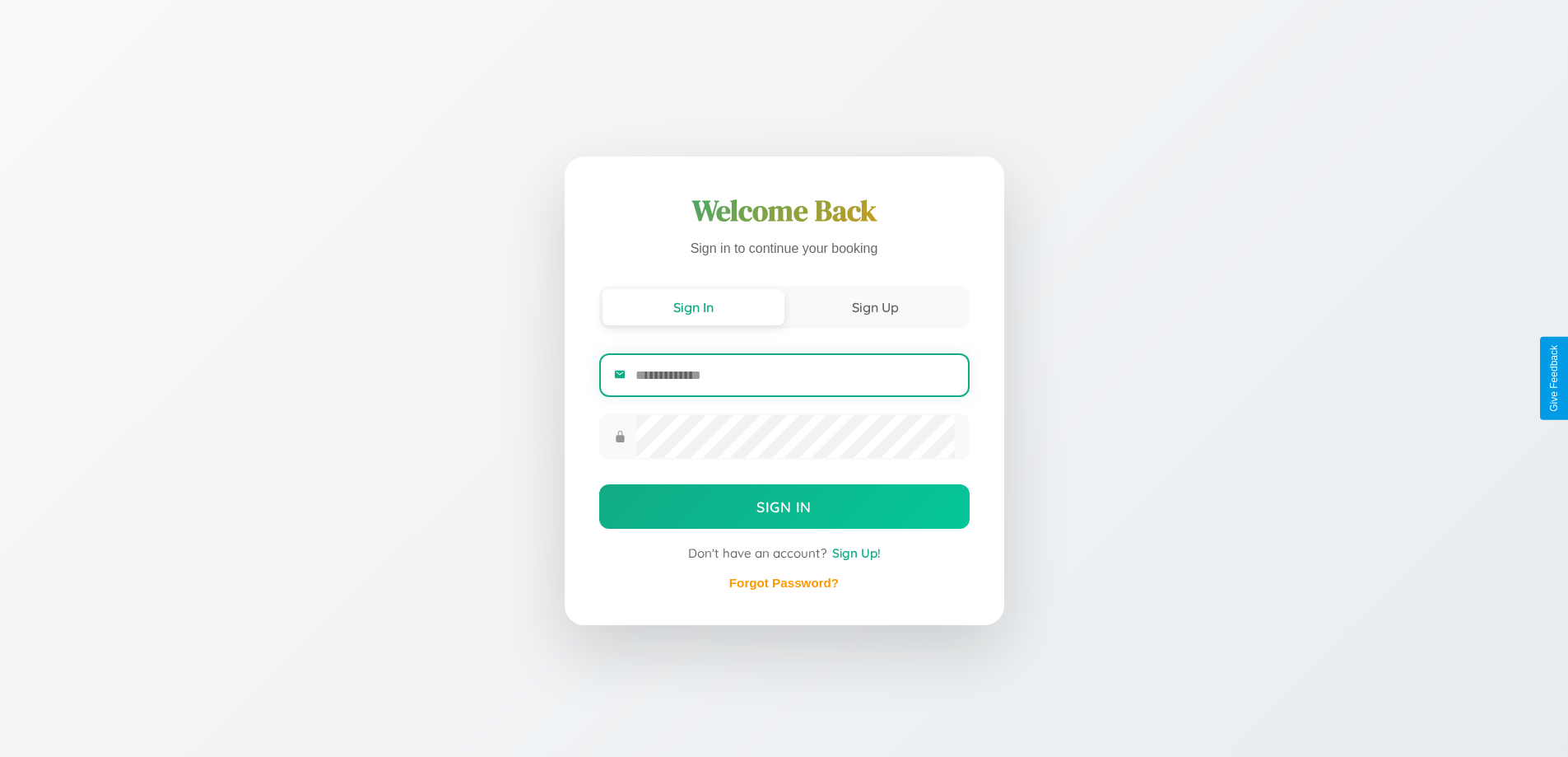
click at [794, 376] on input "email" at bounding box center [794, 375] width 318 height 40
type input "**********"
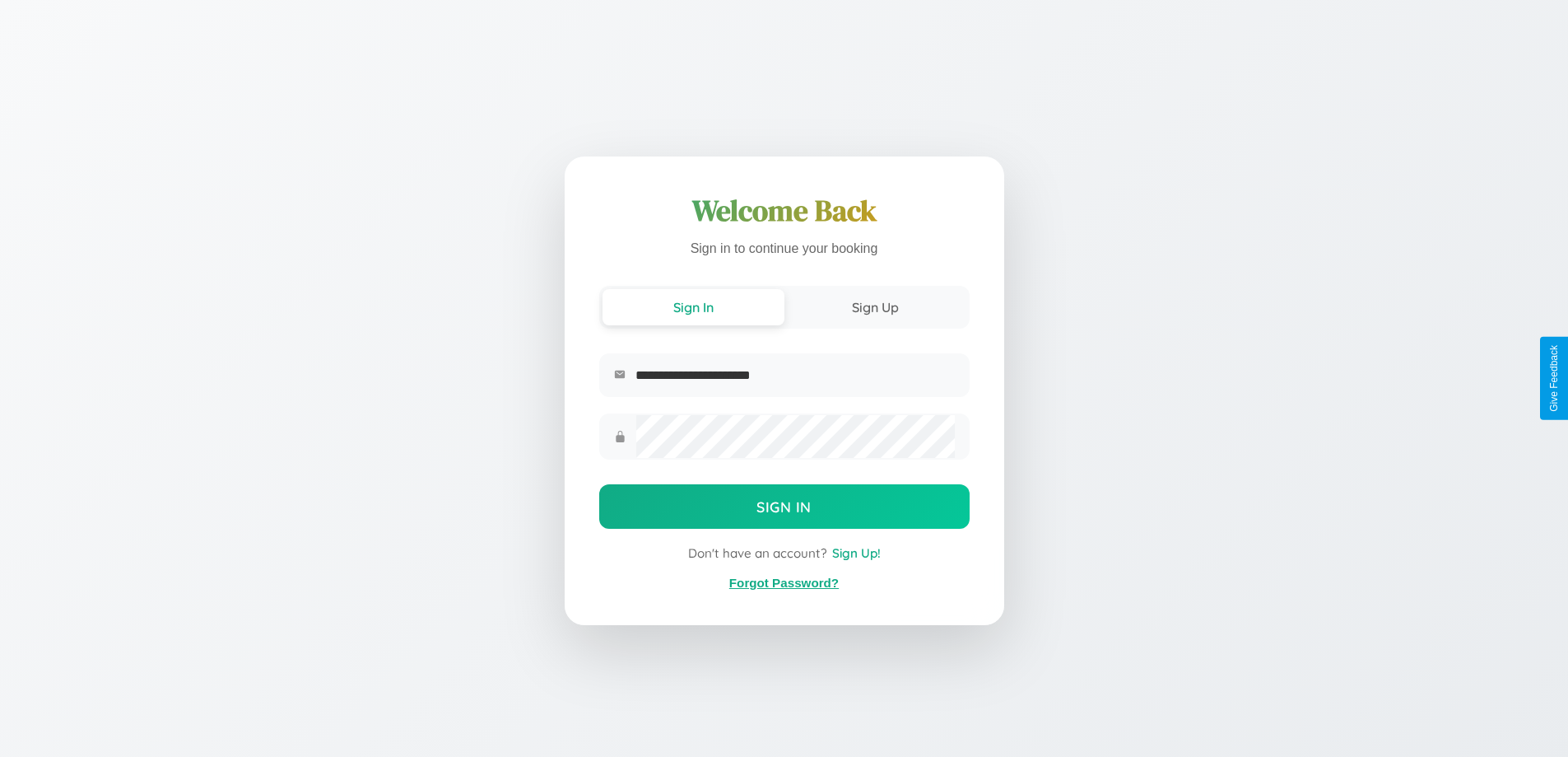
click at [783, 583] on link "Forgot Password?" at bounding box center [784, 582] width 110 height 14
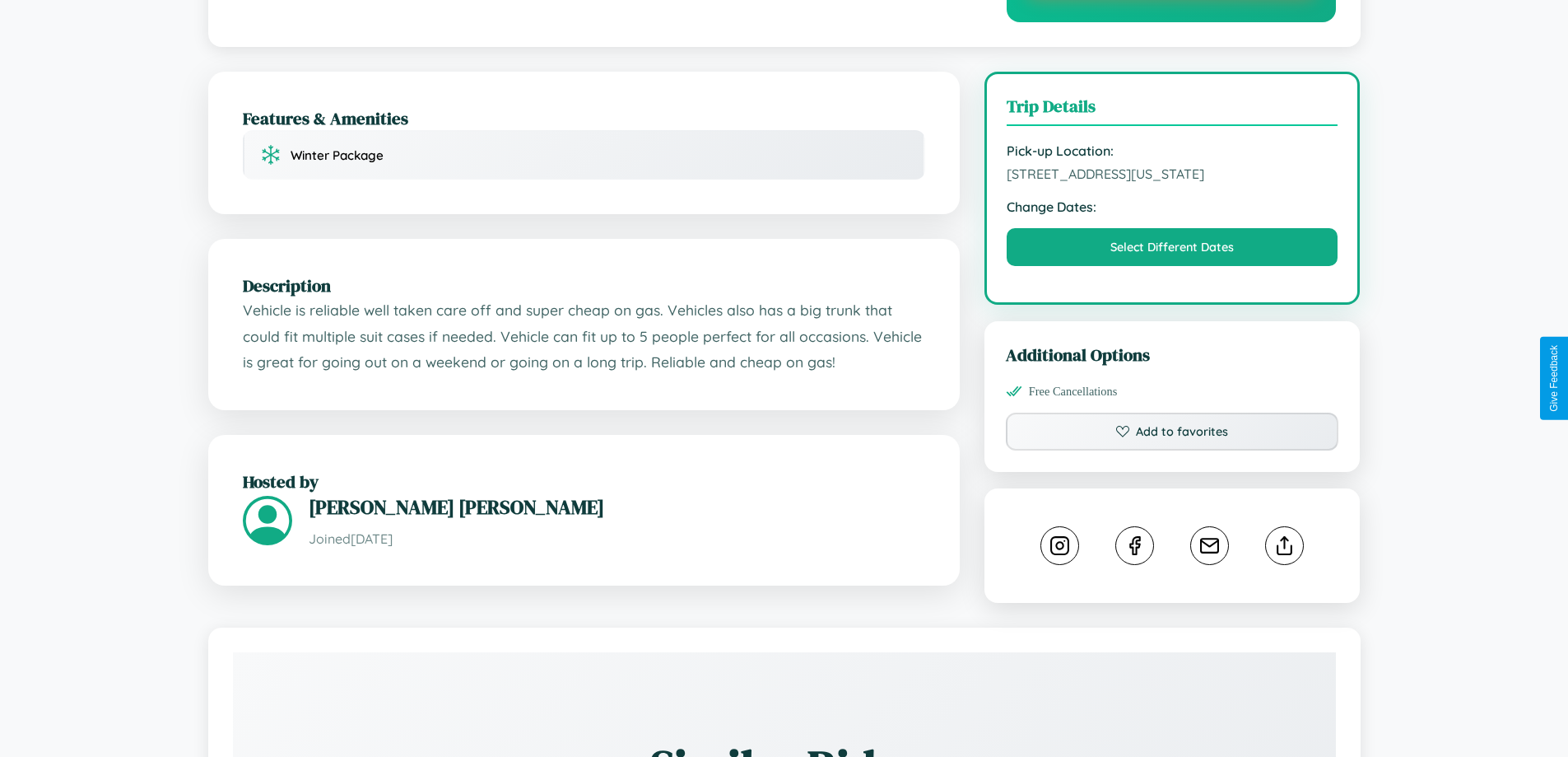
scroll to position [495, 0]
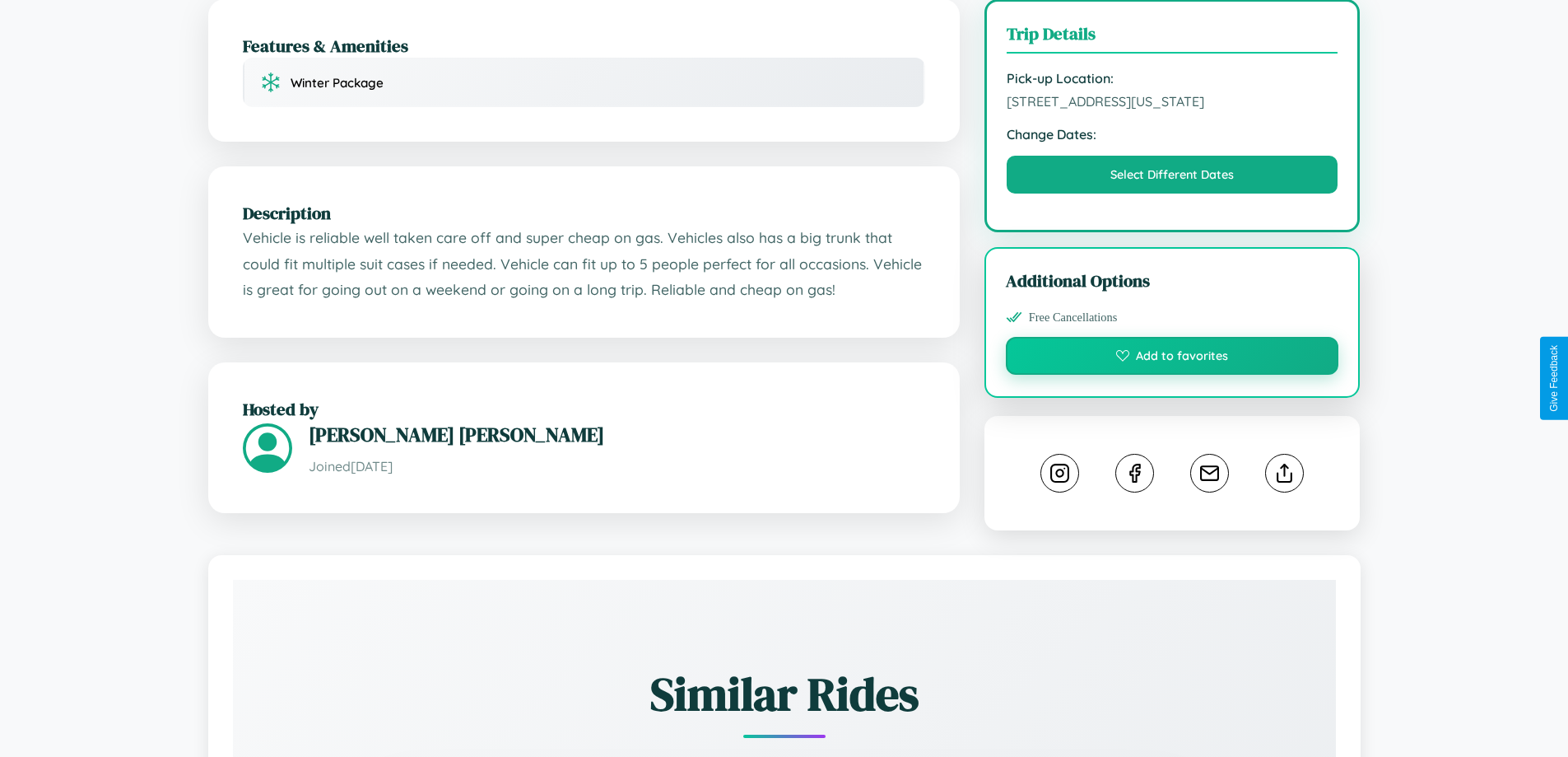
click at [1172, 375] on button "Add to favorites" at bounding box center [1172, 355] width 333 height 38
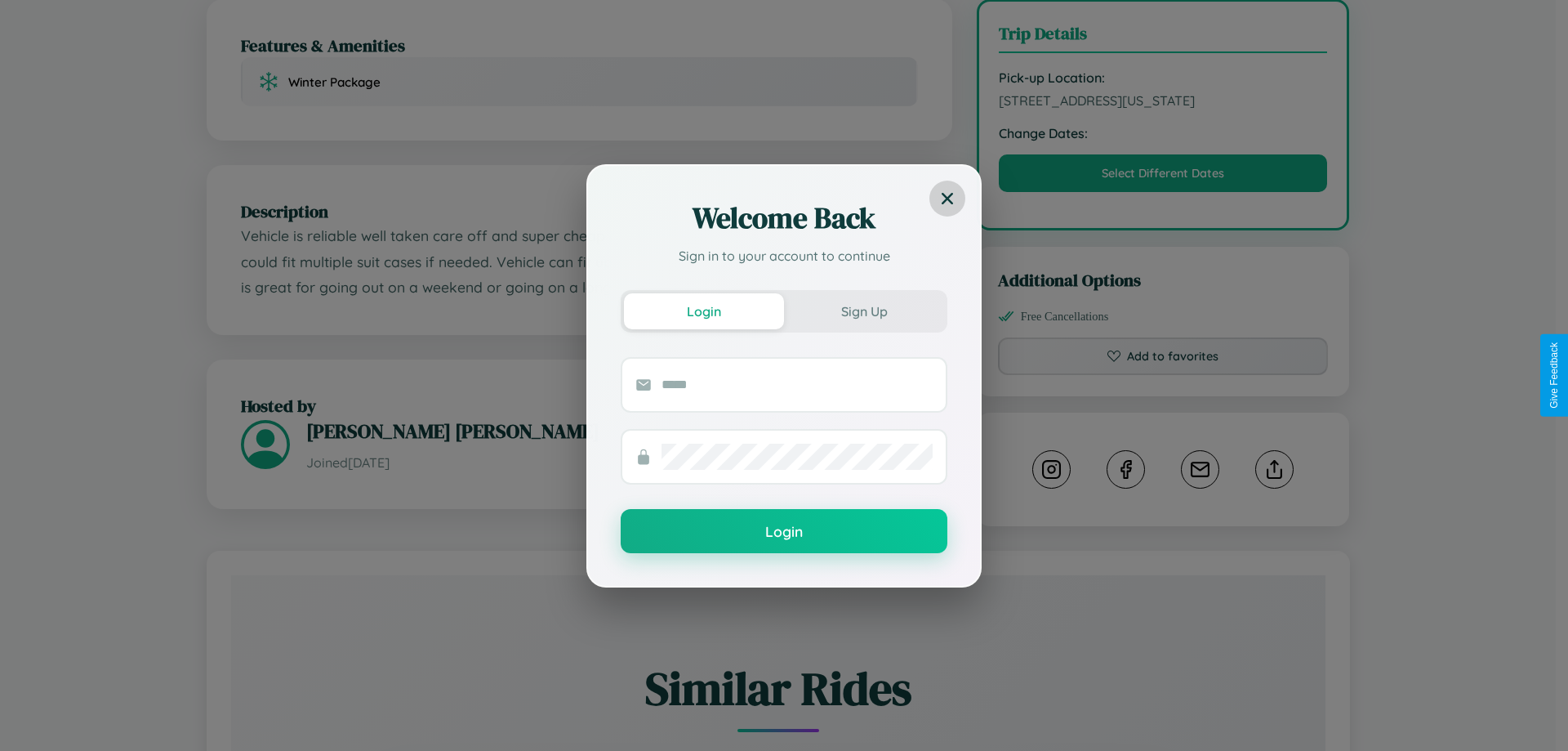
click at [947, 197] on icon at bounding box center [947, 197] width 12 height 12
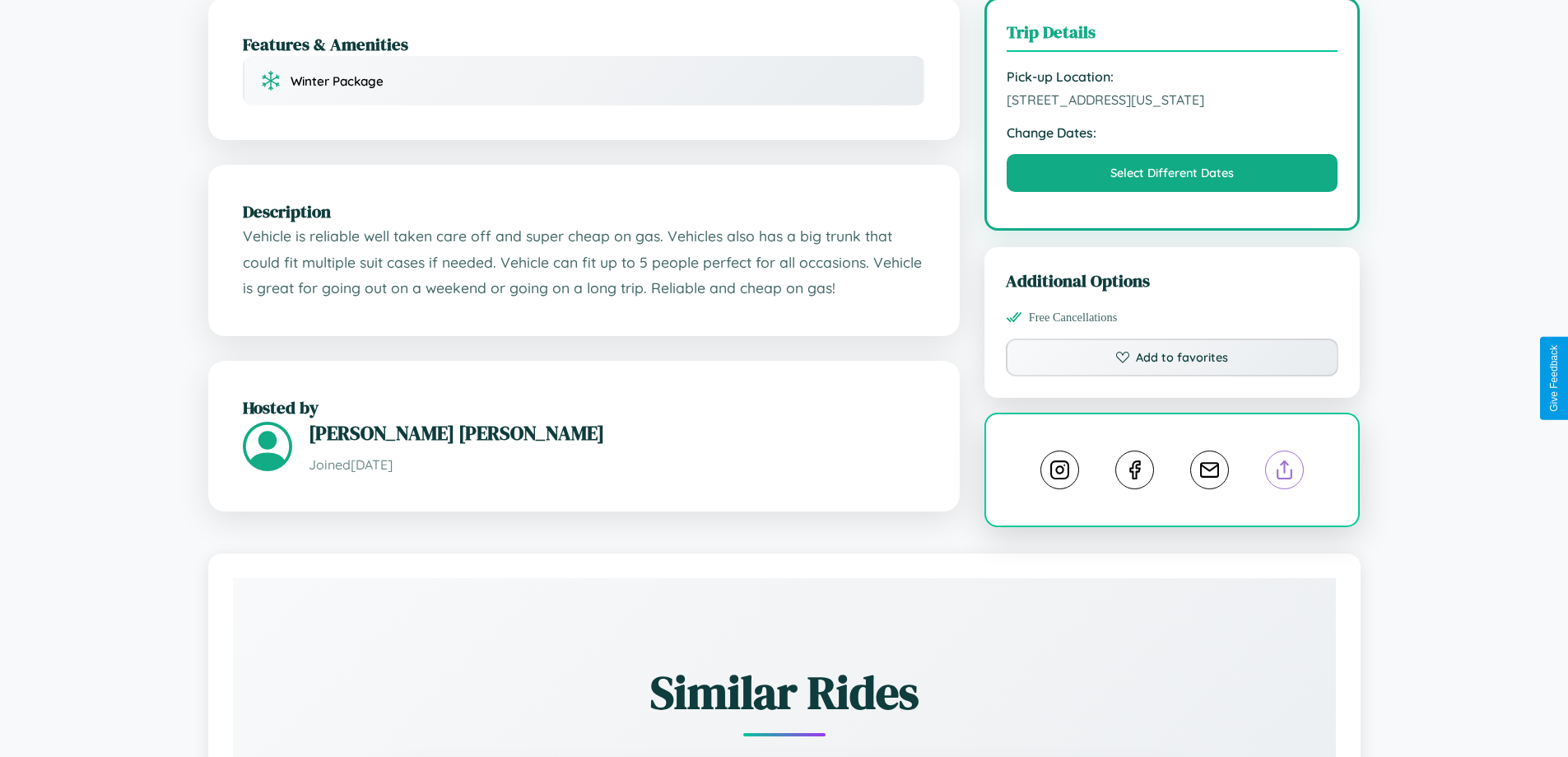
scroll to position [609, 0]
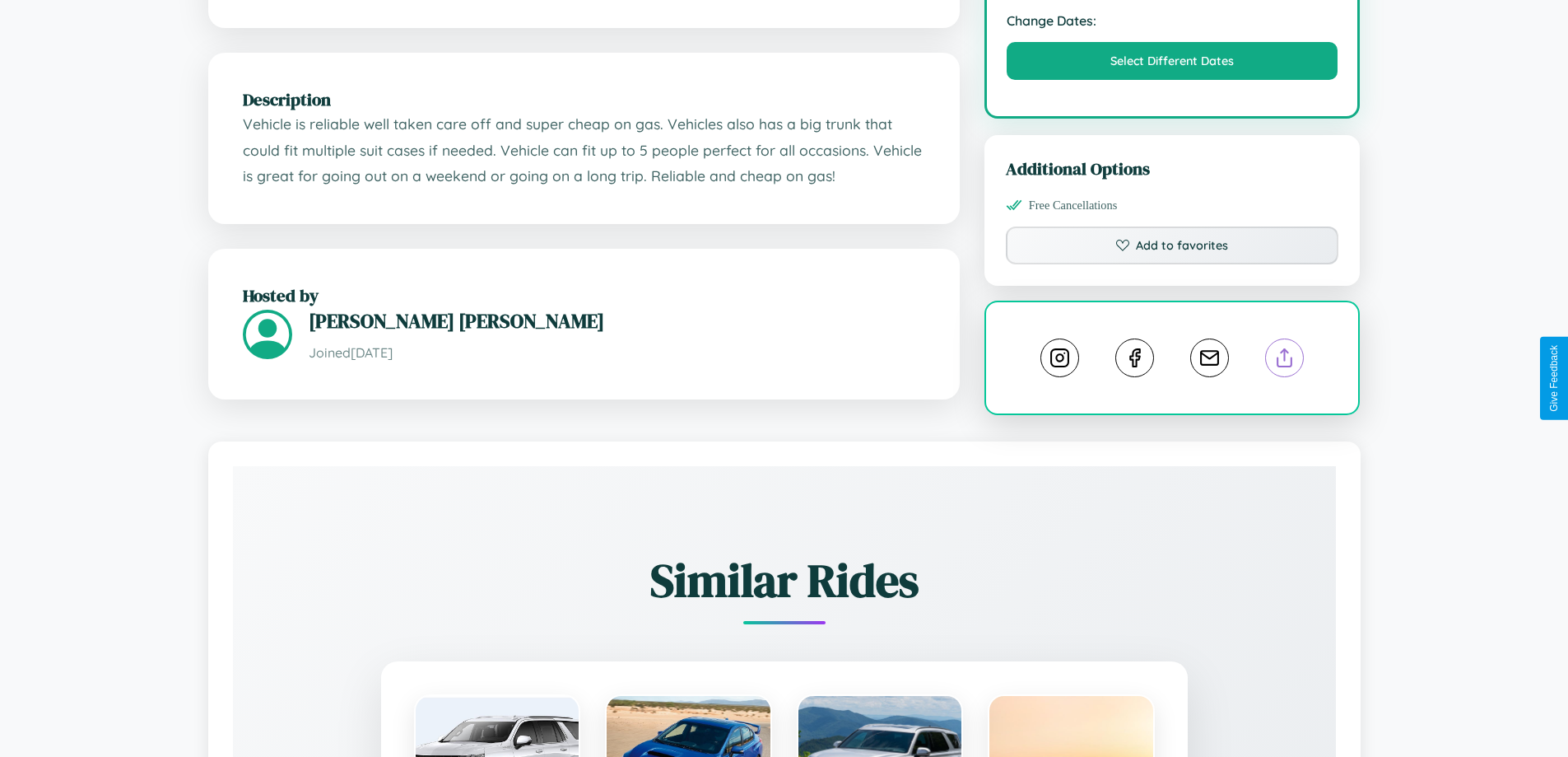
click at [1285, 361] on line at bounding box center [1285, 355] width 0 height 12
